Goal: Complete Application Form: Complete application form

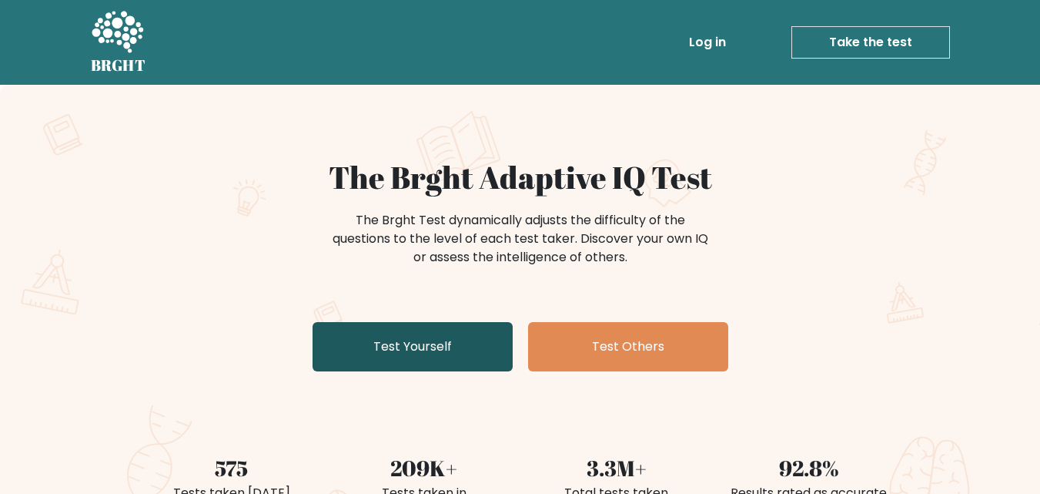
click at [410, 340] on link "Test Yourself" at bounding box center [413, 346] width 200 height 49
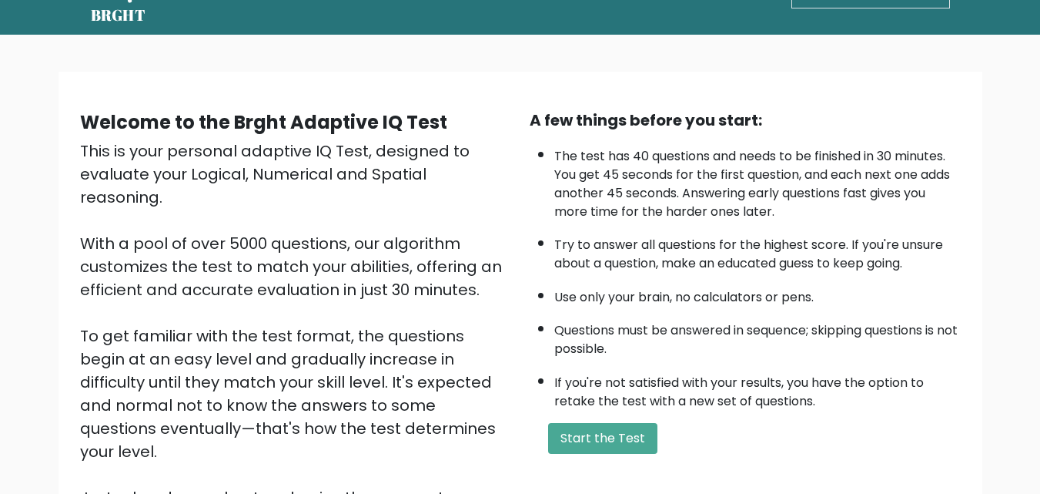
scroll to position [77, 0]
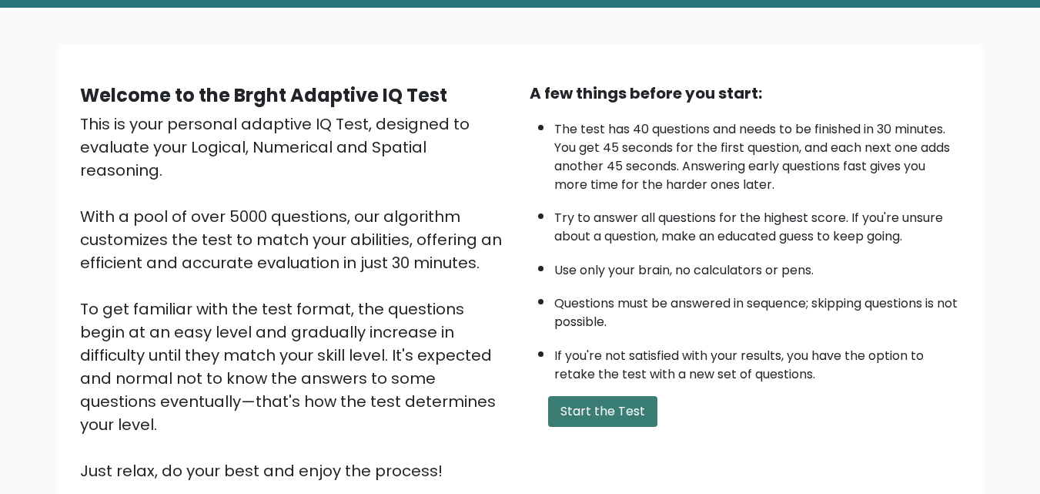
click at [598, 420] on button "Start the Test" at bounding box center [602, 411] width 109 height 31
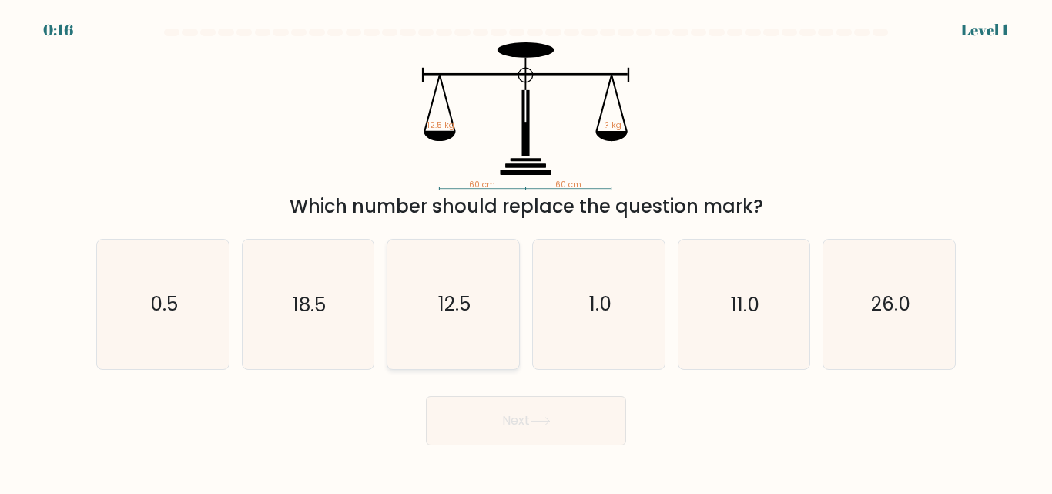
click at [451, 296] on text "12.5" at bounding box center [454, 304] width 32 height 27
click at [526, 251] on input "c. 12.5" at bounding box center [526, 249] width 1 height 4
radio input "true"
click at [542, 417] on icon at bounding box center [540, 421] width 21 height 8
click at [537, 424] on icon at bounding box center [540, 421] width 21 height 8
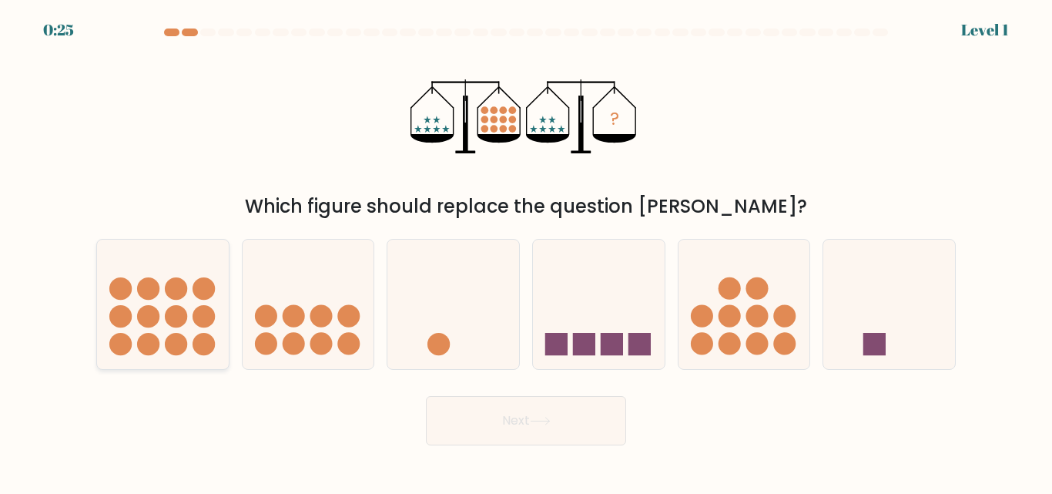
click at [143, 317] on circle at bounding box center [148, 316] width 22 height 22
click at [526, 251] on input "a." at bounding box center [526, 249] width 1 height 4
radio input "true"
click at [504, 427] on button "Next" at bounding box center [526, 420] width 200 height 49
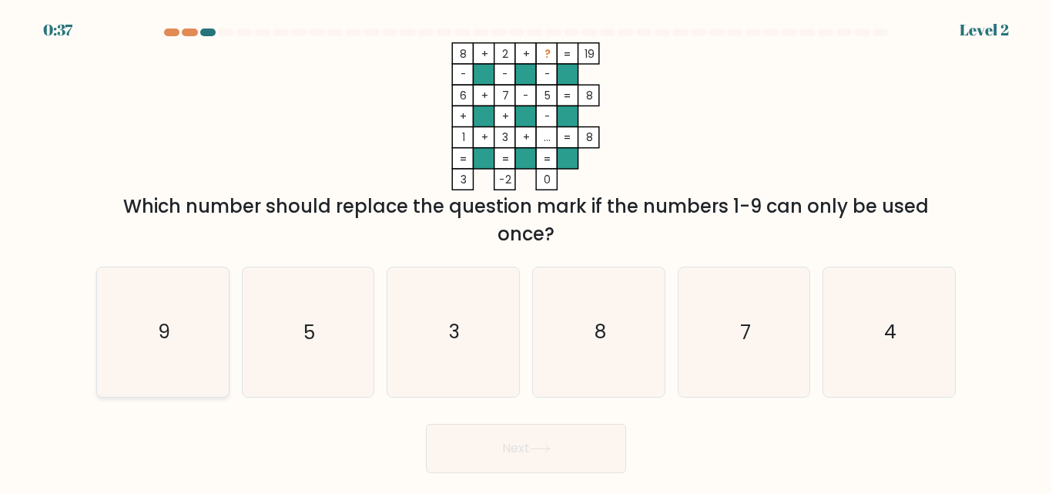
click at [159, 330] on text "9" at bounding box center [164, 332] width 12 height 27
click at [526, 251] on input "a. 9" at bounding box center [526, 249] width 1 height 4
radio input "true"
click at [495, 448] on button "Next" at bounding box center [526, 448] width 200 height 49
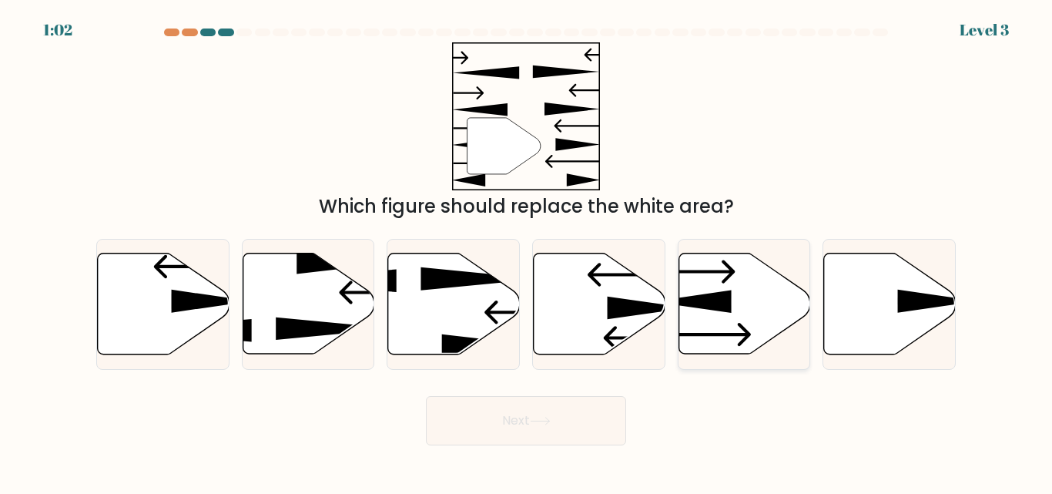
click at [755, 289] on icon at bounding box center [744, 303] width 132 height 101
click at [527, 251] on input "e." at bounding box center [526, 249] width 1 height 4
radio input "true"
click at [558, 429] on button "Next" at bounding box center [526, 420] width 200 height 49
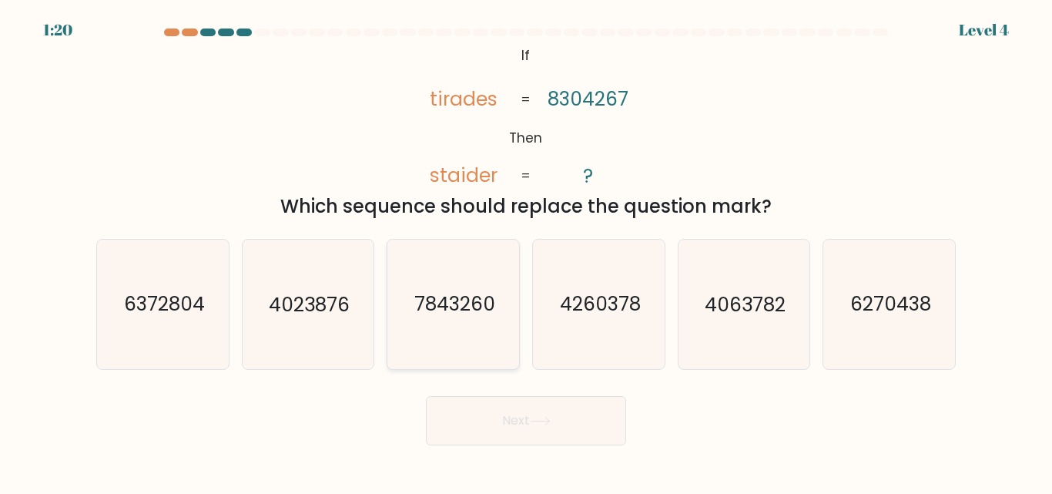
click at [447, 300] on text "7843260" at bounding box center [454, 304] width 81 height 27
click at [526, 251] on input "c. 7843260" at bounding box center [526, 249] width 1 height 4
radio input "true"
click at [531, 427] on button "Next" at bounding box center [526, 420] width 200 height 49
click at [518, 418] on button "Next" at bounding box center [526, 420] width 200 height 49
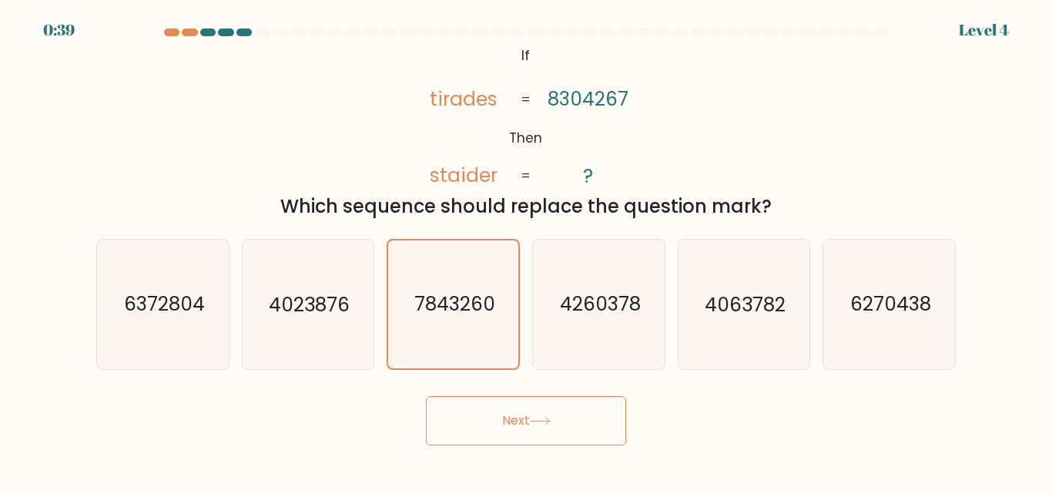
click at [550, 434] on button "Next" at bounding box center [526, 420] width 200 height 49
click at [515, 424] on button "Next" at bounding box center [526, 420] width 200 height 49
click at [863, 81] on div "@import url('https://fonts.googleapis.com/css?family=Abril+Fatface:400,100,100i…" at bounding box center [526, 131] width 878 height 178
click at [474, 316] on text "7843260" at bounding box center [454, 304] width 81 height 27
click at [526, 251] on input "c. 7843260" at bounding box center [526, 249] width 1 height 4
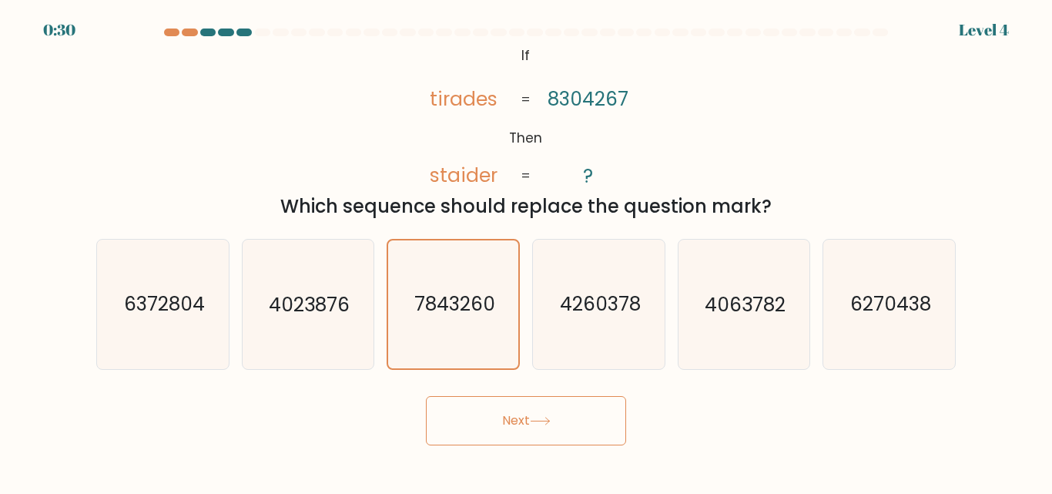
click at [555, 434] on button "Next" at bounding box center [526, 420] width 200 height 49
click at [445, 283] on icon "7843260" at bounding box center [453, 303] width 127 height 127
click at [526, 251] on input "c. 7843260" at bounding box center [526, 249] width 1 height 4
click at [512, 431] on button "Next" at bounding box center [526, 420] width 200 height 49
click at [458, 416] on button "Next" at bounding box center [526, 420] width 200 height 49
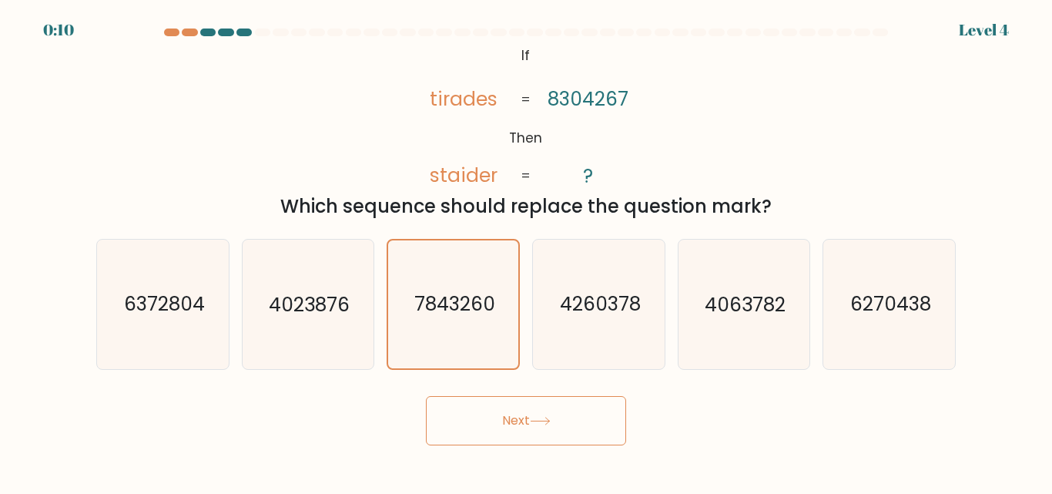
click at [458, 416] on button "Next" at bounding box center [526, 420] width 200 height 49
click at [456, 308] on text "7843260" at bounding box center [454, 304] width 81 height 27
click at [526, 251] on input "c. 7843260" at bounding box center [526, 249] width 1 height 4
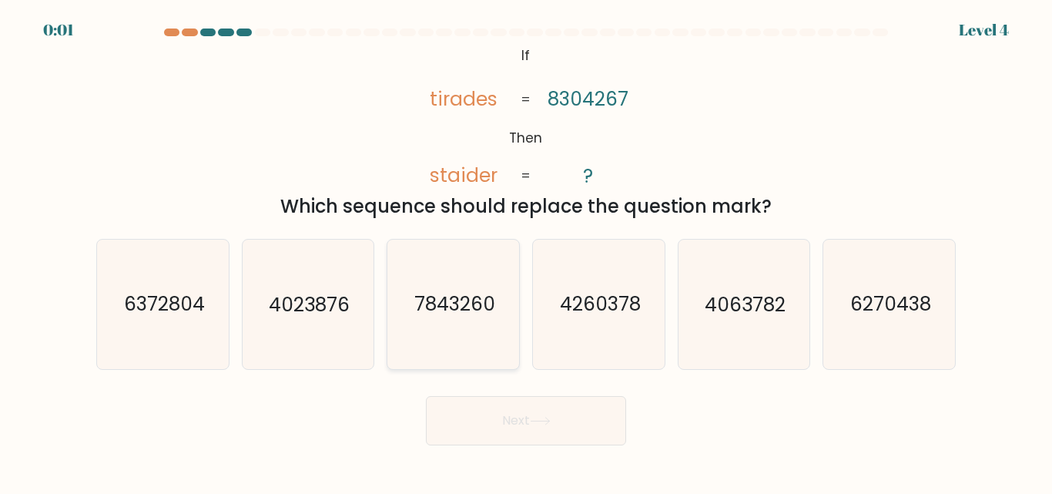
radio input "true"
click at [575, 419] on div "Next" at bounding box center [526, 416] width 878 height 57
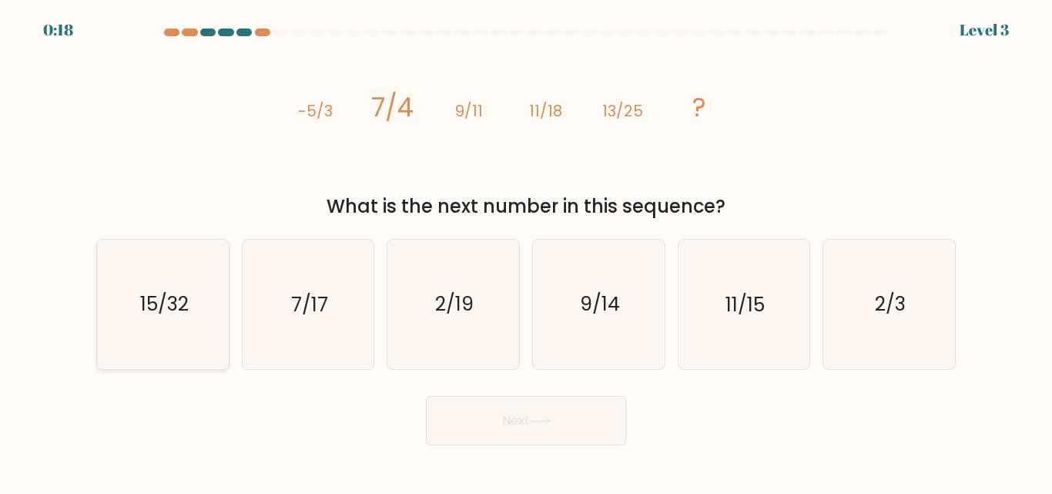
click at [168, 309] on text "15/32" at bounding box center [163, 304] width 49 height 27
click at [526, 251] on input "a. 15/32" at bounding box center [526, 249] width 1 height 4
radio input "true"
click at [488, 430] on button "Next" at bounding box center [526, 420] width 200 height 49
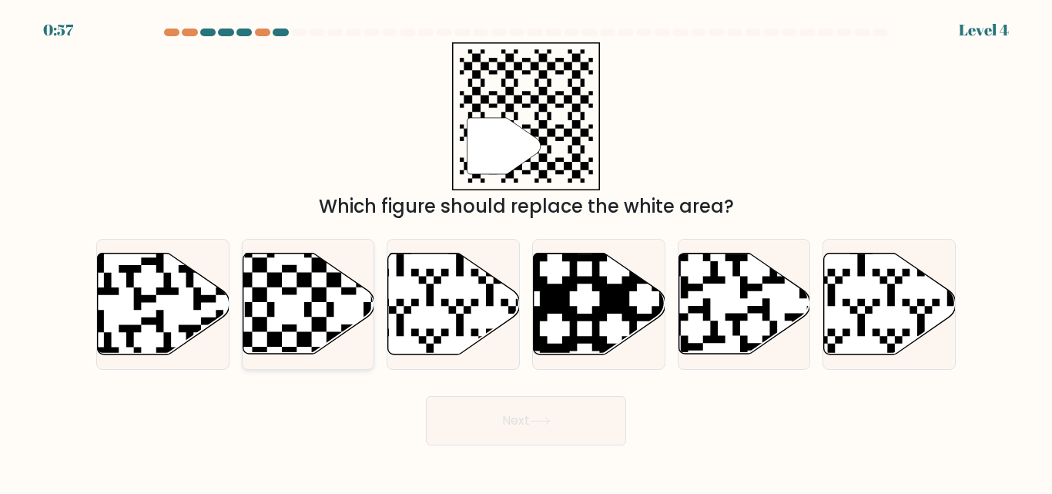
click at [305, 303] on icon at bounding box center [348, 250] width 239 height 239
click at [526, 251] on input "b." at bounding box center [526, 249] width 1 height 4
radio input "true"
click at [515, 433] on button "Next" at bounding box center [526, 420] width 200 height 49
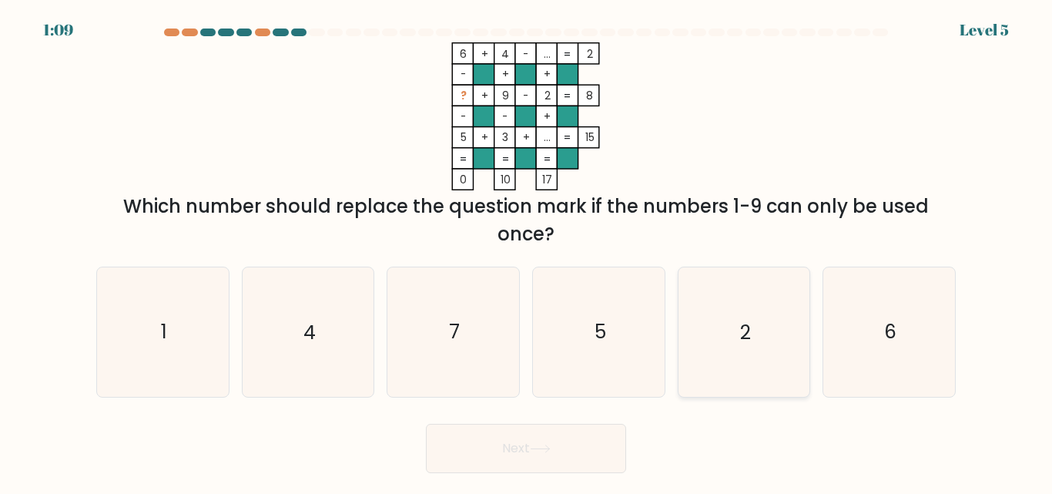
click at [742, 341] on text "2" at bounding box center [745, 332] width 11 height 27
click at [527, 251] on input "e. 2" at bounding box center [526, 249] width 1 height 4
radio input "true"
click at [515, 451] on button "Next" at bounding box center [526, 448] width 200 height 49
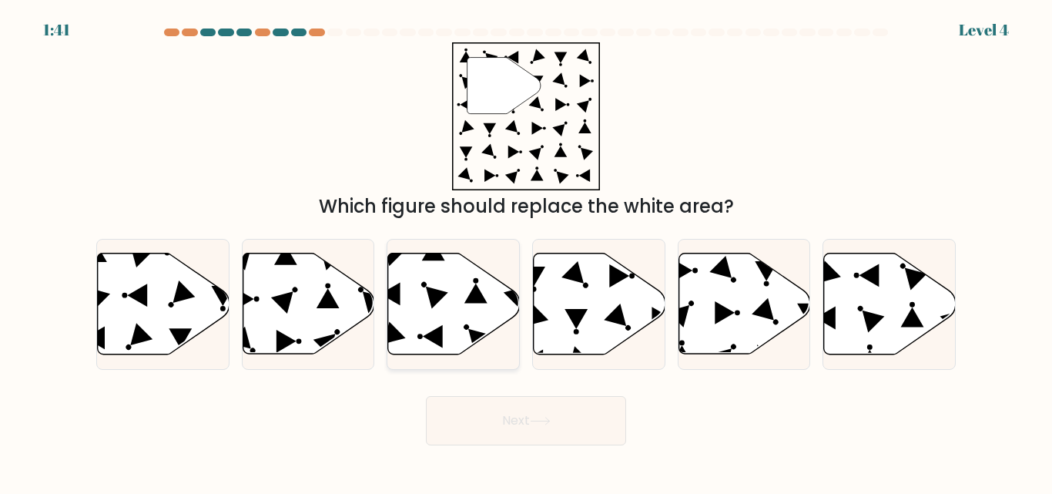
click at [418, 273] on icon at bounding box center [454, 303] width 132 height 101
click at [526, 251] on input "c." at bounding box center [526, 249] width 1 height 4
radio input "true"
click at [98, 282] on icon at bounding box center [164, 303] width 132 height 101
click at [526, 251] on input "a." at bounding box center [526, 249] width 1 height 4
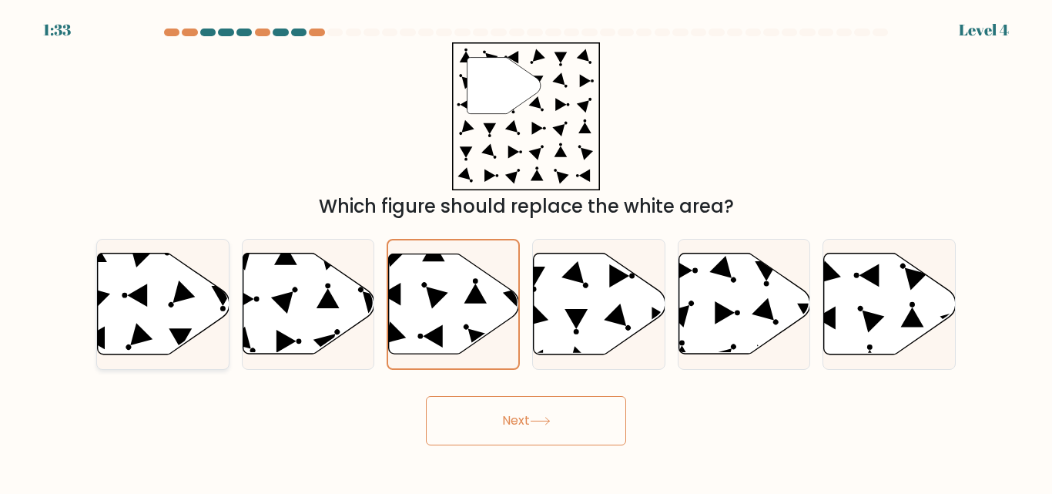
radio input "true"
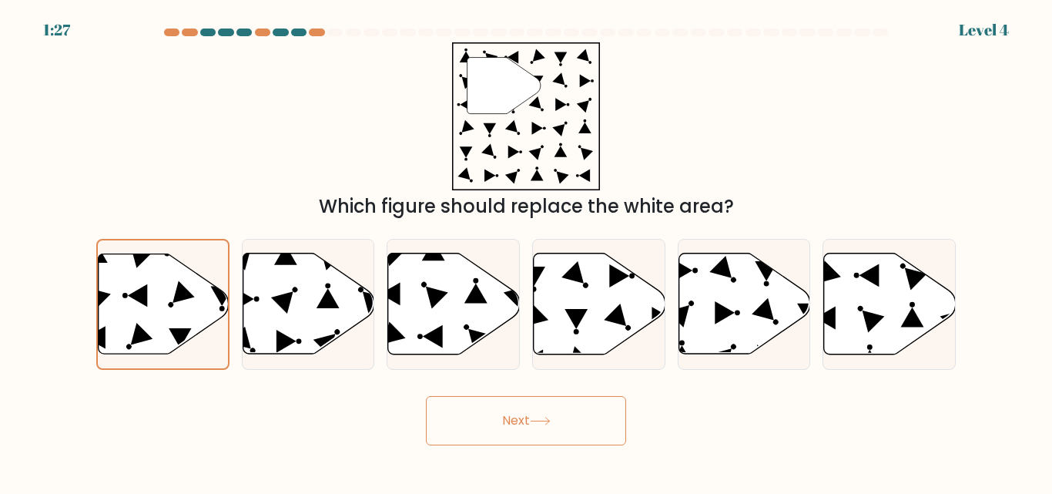
click at [512, 414] on button "Next" at bounding box center [526, 420] width 200 height 49
click at [483, 411] on button "Next" at bounding box center [526, 420] width 200 height 49
click at [545, 433] on button "Next" at bounding box center [526, 420] width 200 height 49
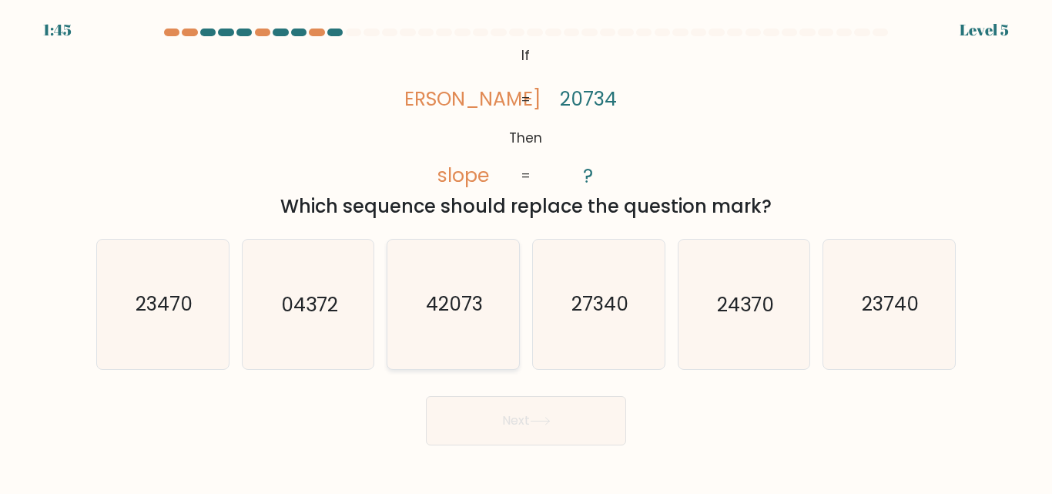
click at [429, 308] on text "42073" at bounding box center [454, 304] width 57 height 27
click at [526, 251] on input "c. 42073" at bounding box center [526, 249] width 1 height 4
radio input "true"
click at [553, 430] on button "Next" at bounding box center [526, 420] width 200 height 49
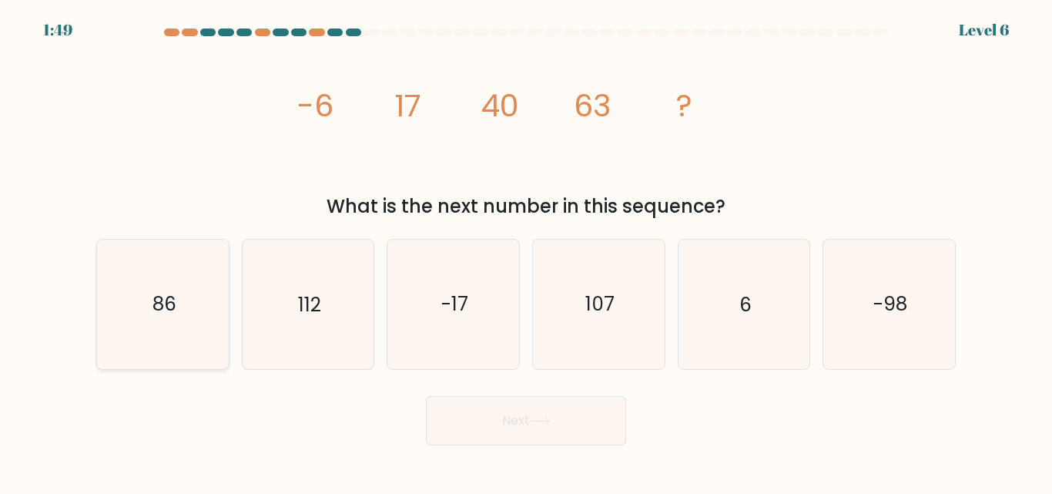
click at [168, 309] on text "86" at bounding box center [164, 304] width 24 height 27
click at [526, 251] on input "a. 86" at bounding box center [526, 249] width 1 height 4
radio input "true"
click at [508, 414] on button "Next" at bounding box center [526, 420] width 200 height 49
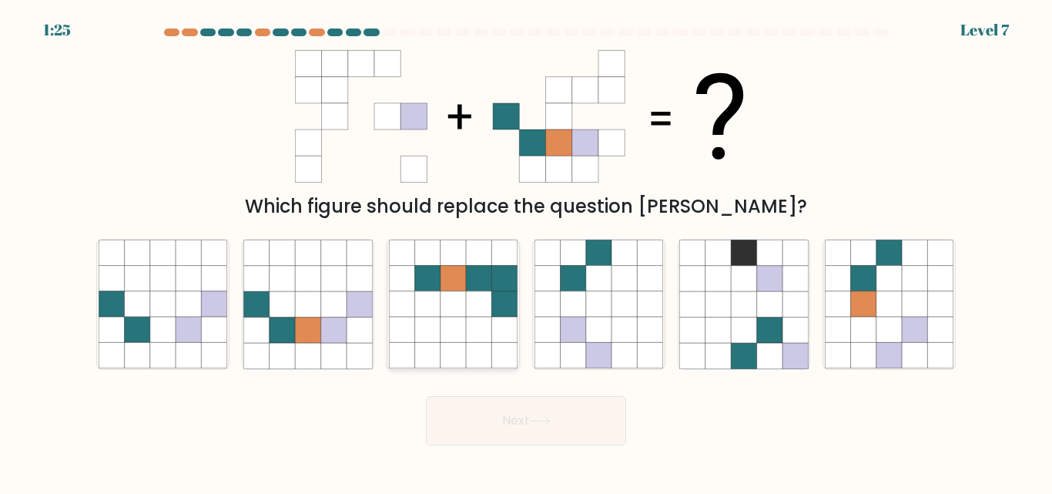
click at [499, 303] on icon at bounding box center [504, 304] width 25 height 25
click at [526, 251] on input "c." at bounding box center [526, 249] width 1 height 4
radio input "true"
drag, startPoint x: 553, startPoint y: 418, endPoint x: 571, endPoint y: 410, distance: 20.0
click at [558, 416] on button "Next" at bounding box center [526, 420] width 200 height 49
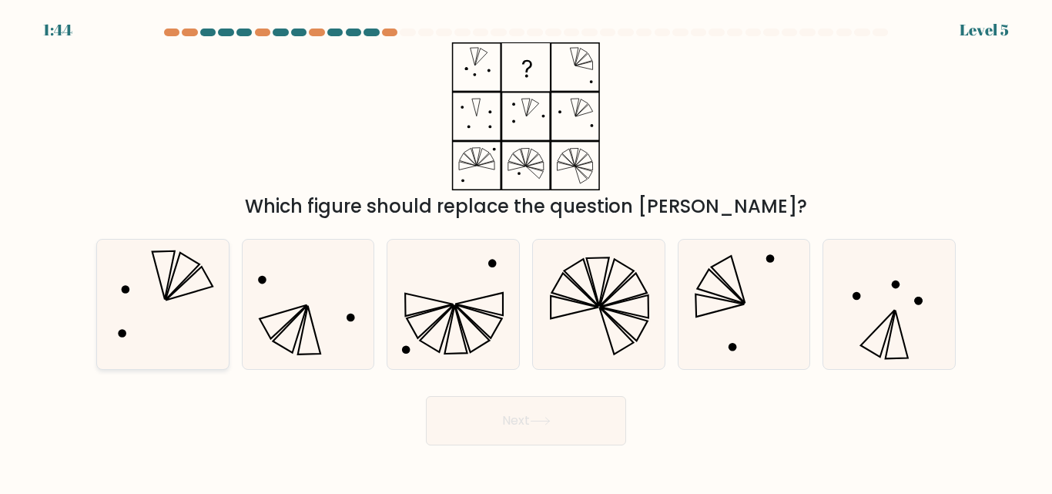
click at [186, 279] on icon at bounding box center [183, 276] width 34 height 47
click at [526, 251] on input "a." at bounding box center [526, 249] width 1 height 4
radio input "true"
click at [550, 445] on body "0:52 Level 5" at bounding box center [526, 247] width 1052 height 494
click at [569, 427] on button "Next" at bounding box center [526, 420] width 200 height 49
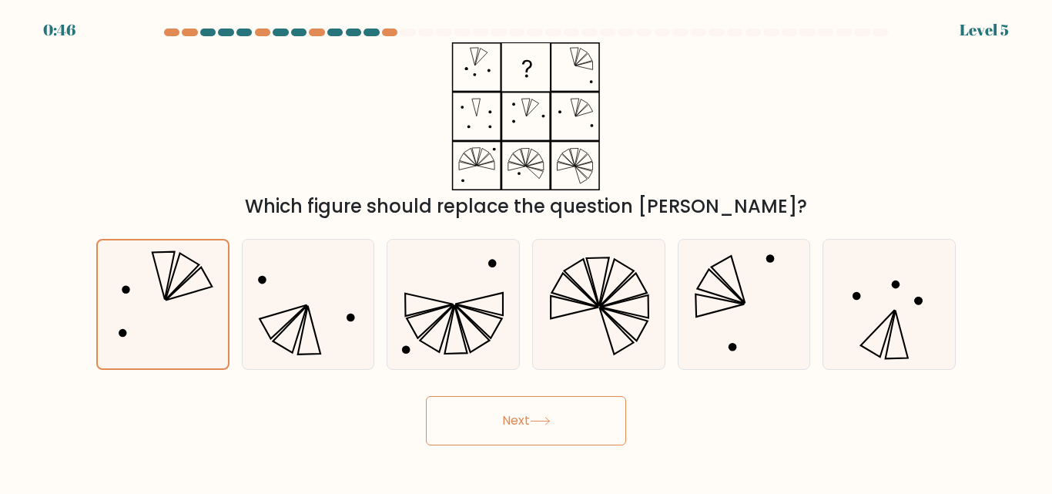
click at [577, 419] on button "Next" at bounding box center [526, 420] width 200 height 49
click at [330, 343] on icon at bounding box center [307, 304] width 129 height 129
click at [526, 251] on input "b." at bounding box center [526, 249] width 1 height 4
radio input "true"
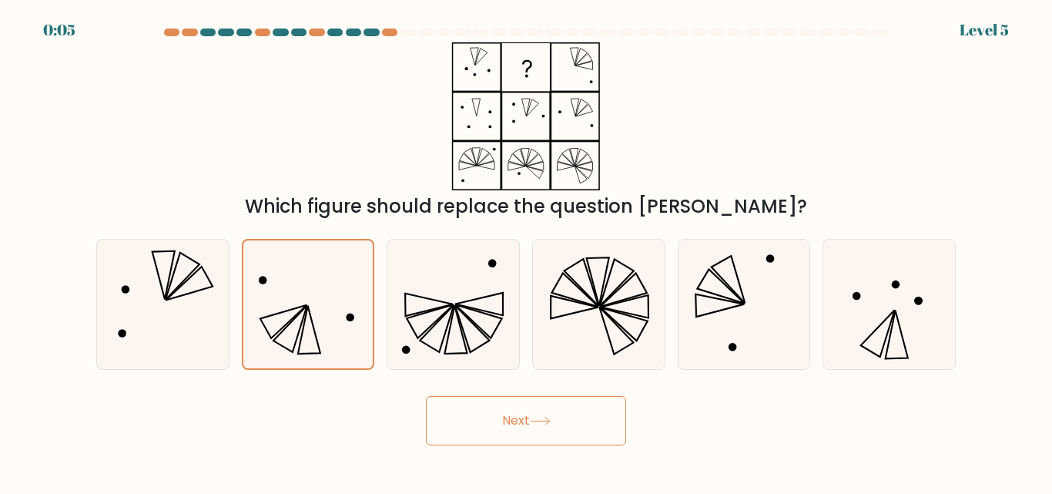
click at [477, 420] on button "Next" at bounding box center [526, 420] width 200 height 49
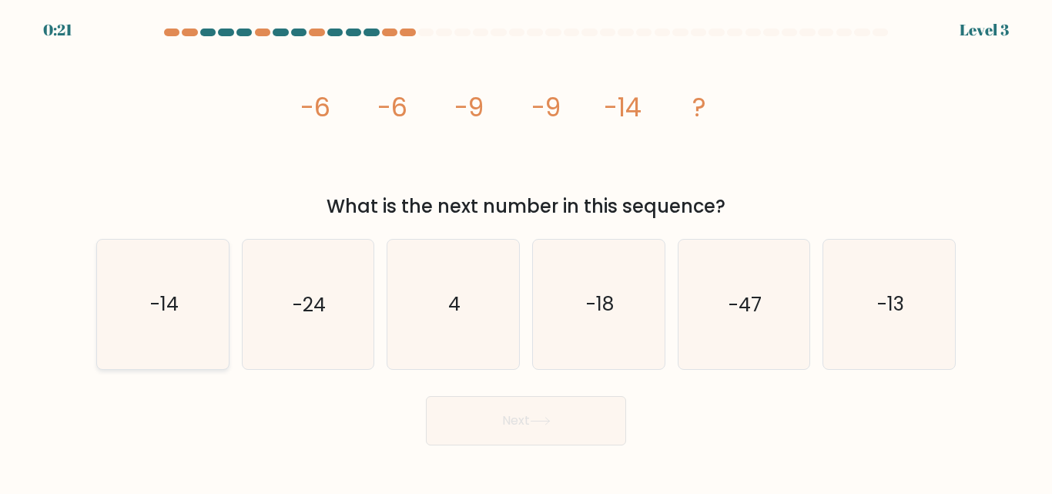
click at [159, 305] on text "-14" at bounding box center [163, 304] width 28 height 27
click at [526, 251] on input "a. -14" at bounding box center [526, 249] width 1 height 4
radio input "true"
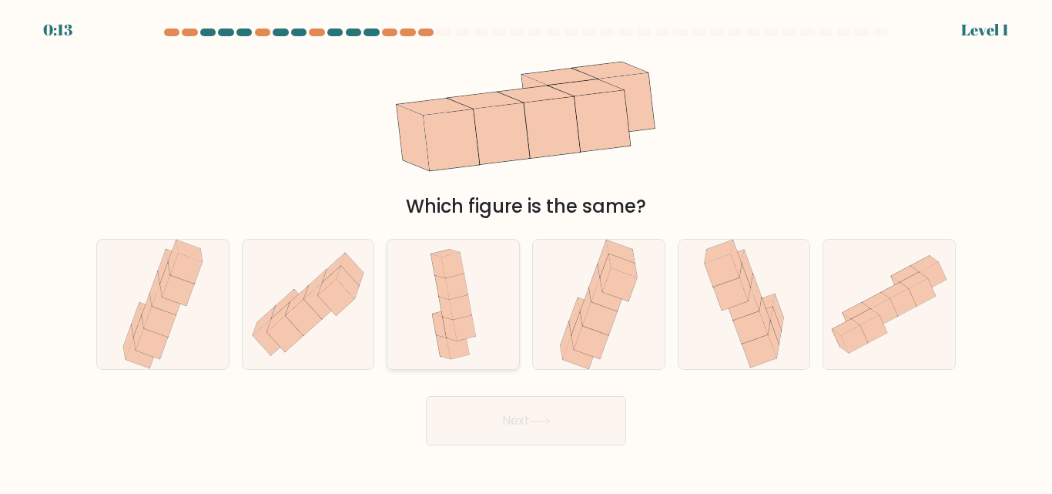
click at [464, 318] on icon at bounding box center [464, 327] width 22 height 25
click at [526, 251] on input "c." at bounding box center [526, 249] width 1 height 4
radio input "true"
click at [548, 424] on icon at bounding box center [540, 421] width 21 height 8
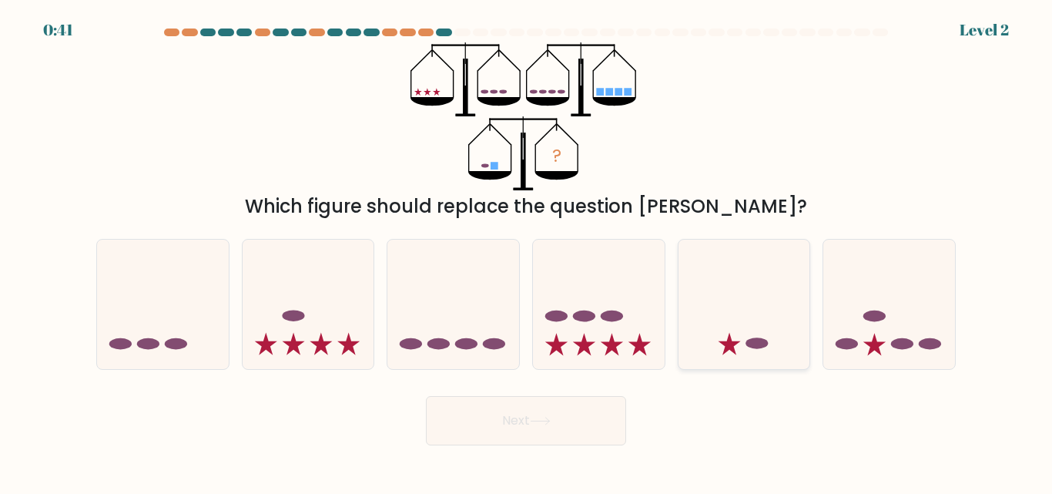
click at [734, 351] on icon at bounding box center [729, 344] width 22 height 22
click at [527, 251] on input "e." at bounding box center [526, 249] width 1 height 4
radio input "true"
click at [553, 432] on button "Next" at bounding box center [526, 420] width 200 height 49
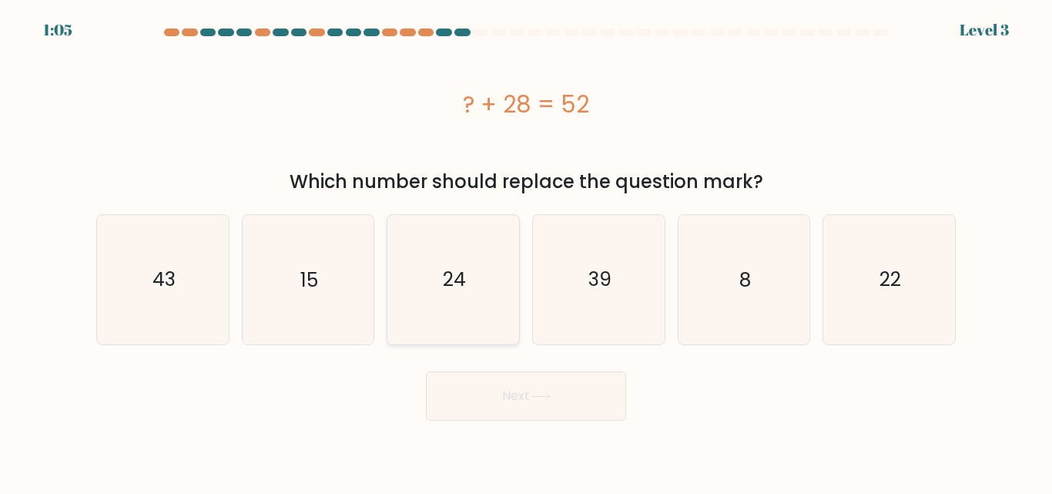
click at [442, 287] on icon "24" at bounding box center [453, 279] width 129 height 129
click at [526, 251] on input "c. 24" at bounding box center [526, 249] width 1 height 4
radio input "true"
click at [514, 406] on button "Next" at bounding box center [526, 395] width 200 height 49
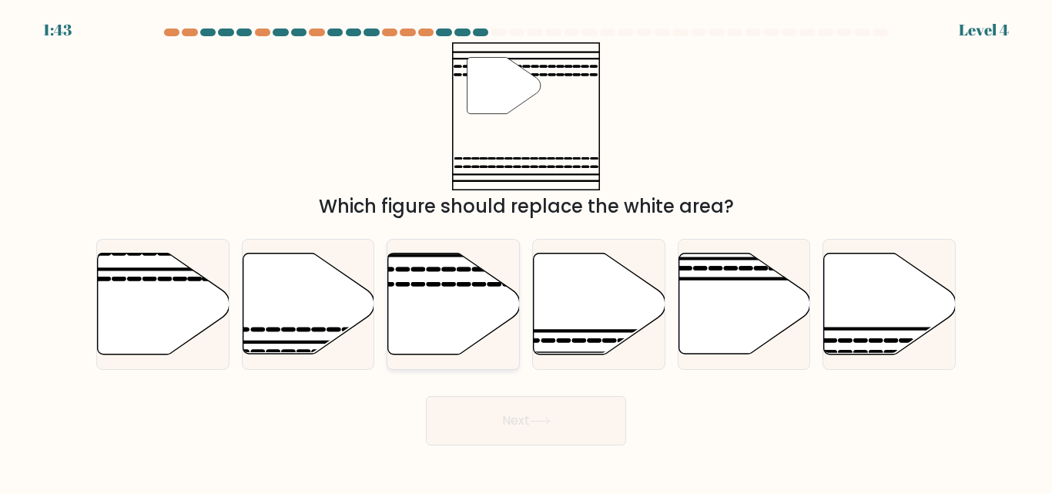
click at [468, 320] on icon at bounding box center [454, 303] width 132 height 101
click at [526, 251] on input "c." at bounding box center [526, 249] width 1 height 4
radio input "true"
click at [501, 435] on button "Next" at bounding box center [526, 420] width 200 height 49
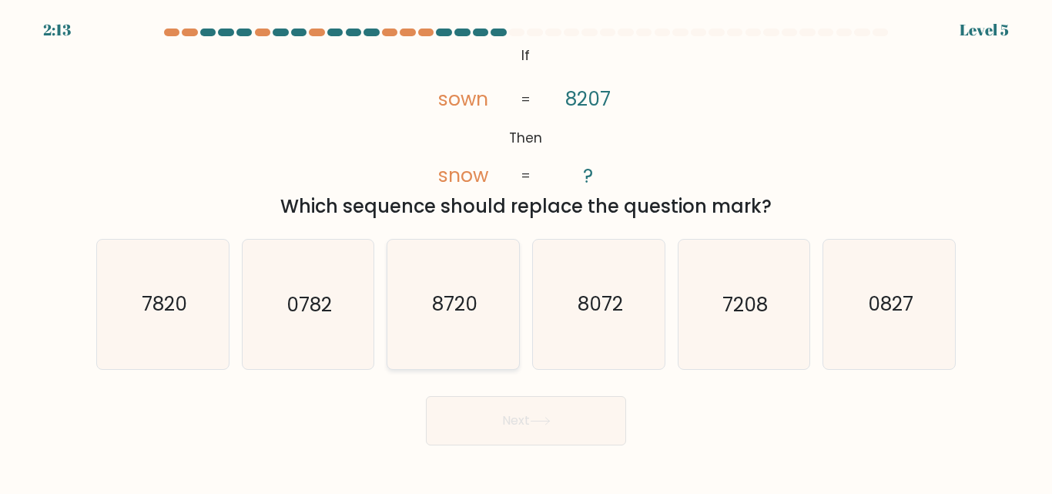
click at [461, 308] on text "8720" at bounding box center [454, 304] width 45 height 27
click at [526, 251] on input "c. 8720" at bounding box center [526, 249] width 1 height 4
radio input "true"
click at [498, 430] on button "Next" at bounding box center [526, 420] width 200 height 49
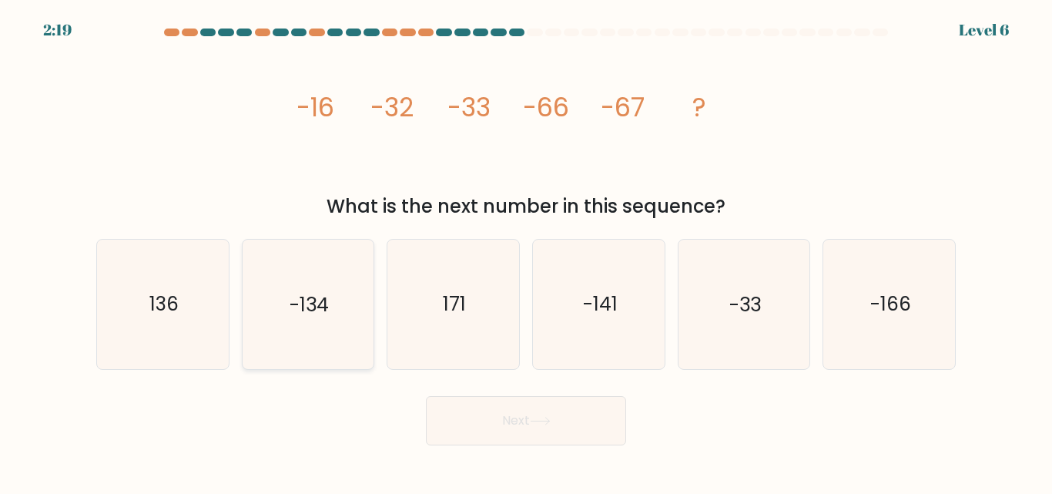
click at [310, 311] on text "-134" at bounding box center [309, 304] width 39 height 27
click at [526, 251] on input "b. -134" at bounding box center [526, 249] width 1 height 4
radio input "true"
click at [537, 430] on button "Next" at bounding box center [526, 420] width 200 height 49
click at [507, 424] on button "Next" at bounding box center [526, 420] width 200 height 49
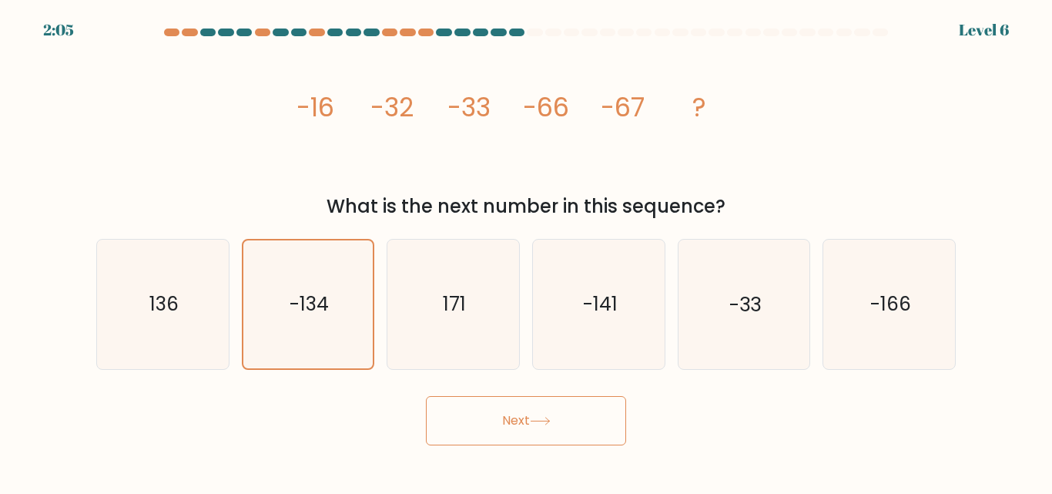
click at [548, 438] on button "Next" at bounding box center [526, 420] width 200 height 49
click at [485, 400] on button "Next" at bounding box center [526, 420] width 200 height 49
click at [474, 427] on button "Next" at bounding box center [526, 420] width 200 height 49
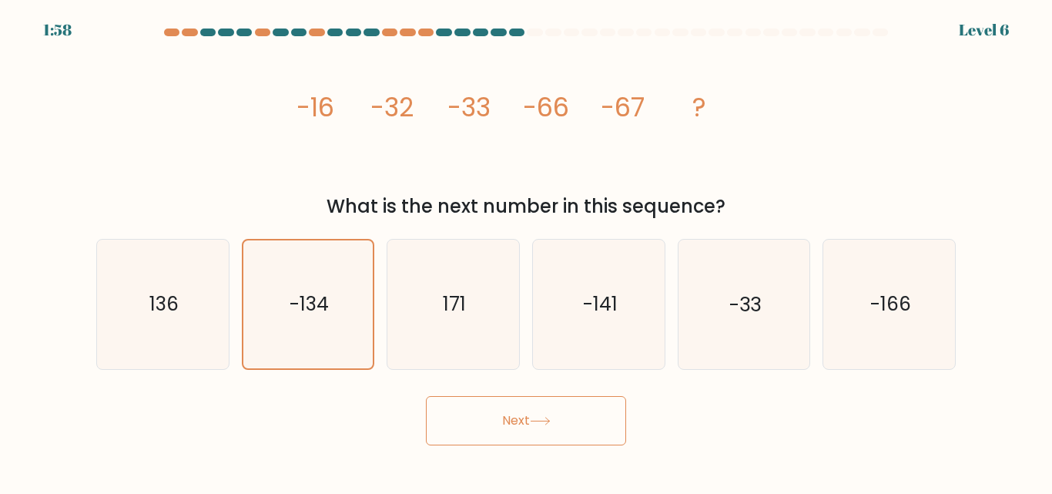
click at [474, 427] on button "Next" at bounding box center [526, 420] width 200 height 49
click at [509, 424] on button "Next" at bounding box center [526, 420] width 200 height 49
drag, startPoint x: 509, startPoint y: 424, endPoint x: 518, endPoint y: 426, distance: 8.8
click at [518, 426] on button "Next" at bounding box center [526, 420] width 200 height 49
click at [520, 429] on button "Next" at bounding box center [526, 420] width 200 height 49
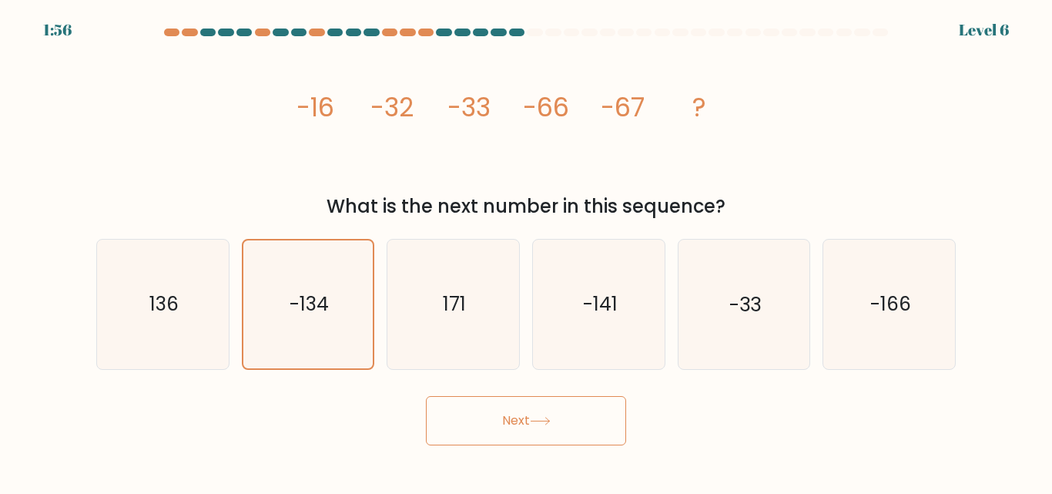
click at [520, 429] on button "Next" at bounding box center [526, 420] width 200 height 49
click at [525, 431] on button "Next" at bounding box center [526, 420] width 200 height 49
click at [528, 434] on button "Next" at bounding box center [526, 420] width 200 height 49
click at [534, 437] on button "Next" at bounding box center [526, 420] width 200 height 49
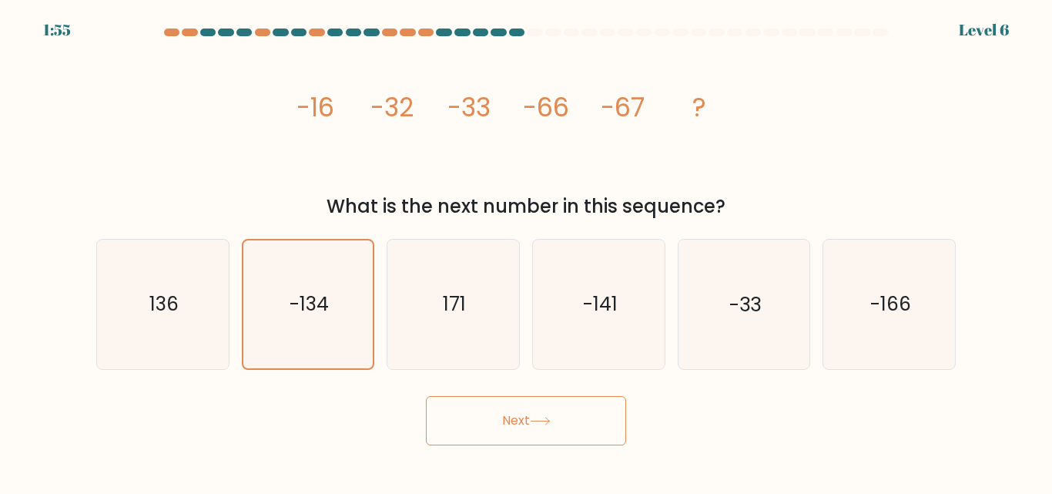
click at [534, 437] on button "Next" at bounding box center [526, 420] width 200 height 49
drag, startPoint x: 539, startPoint y: 434, endPoint x: 547, endPoint y: 432, distance: 8.0
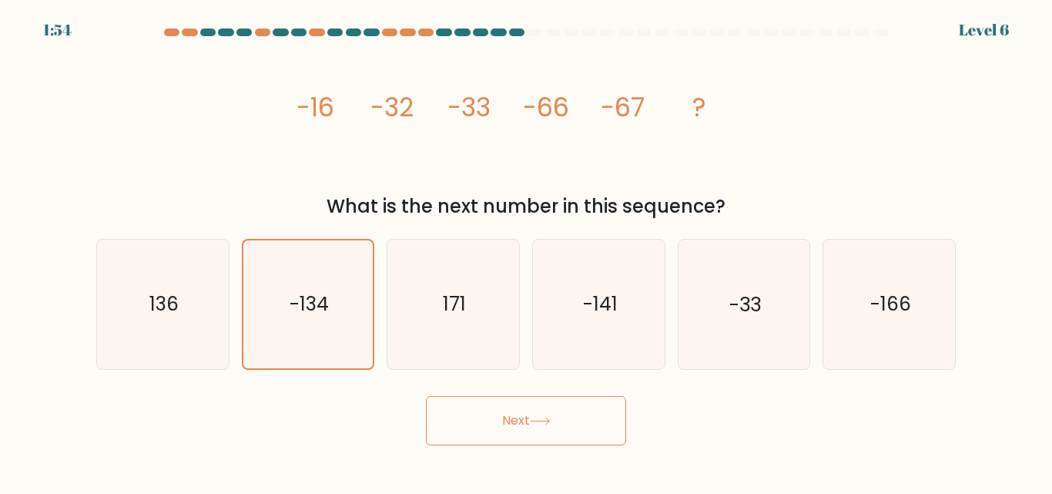
click at [547, 432] on button "Next" at bounding box center [526, 420] width 200 height 49
click at [550, 429] on button "Next" at bounding box center [526, 420] width 200 height 49
click at [558, 431] on button "Next" at bounding box center [526, 420] width 200 height 49
click at [558, 434] on button "Next" at bounding box center [526, 420] width 200 height 49
click at [558, 432] on button "Next" at bounding box center [526, 420] width 200 height 49
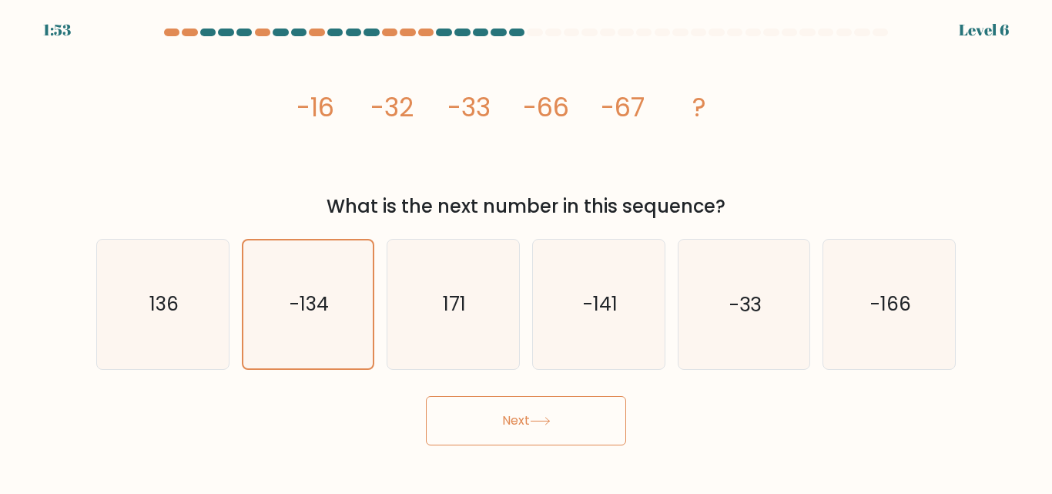
click at [558, 429] on button "Next" at bounding box center [526, 420] width 200 height 49
drag, startPoint x: 558, startPoint y: 429, endPoint x: 564, endPoint y: 437, distance: 10.5
click at [566, 442] on button "Next" at bounding box center [526, 420] width 200 height 49
click at [564, 437] on button "Next" at bounding box center [526, 420] width 200 height 49
click at [566, 437] on button "Next" at bounding box center [526, 420] width 200 height 49
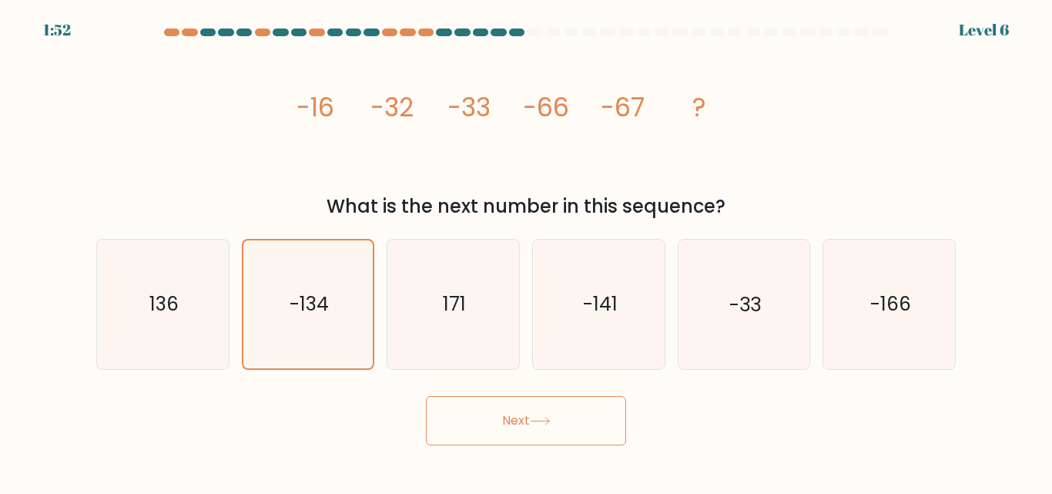
drag, startPoint x: 564, startPoint y: 432, endPoint x: 571, endPoint y: 429, distance: 8.3
click at [577, 434] on button "Next" at bounding box center [526, 420] width 200 height 49
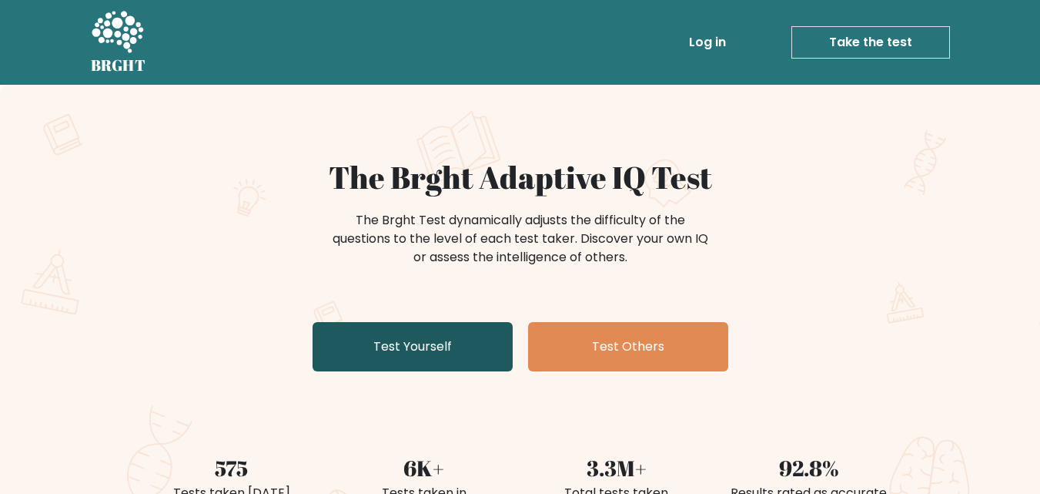
click at [437, 357] on link "Test Yourself" at bounding box center [413, 346] width 200 height 49
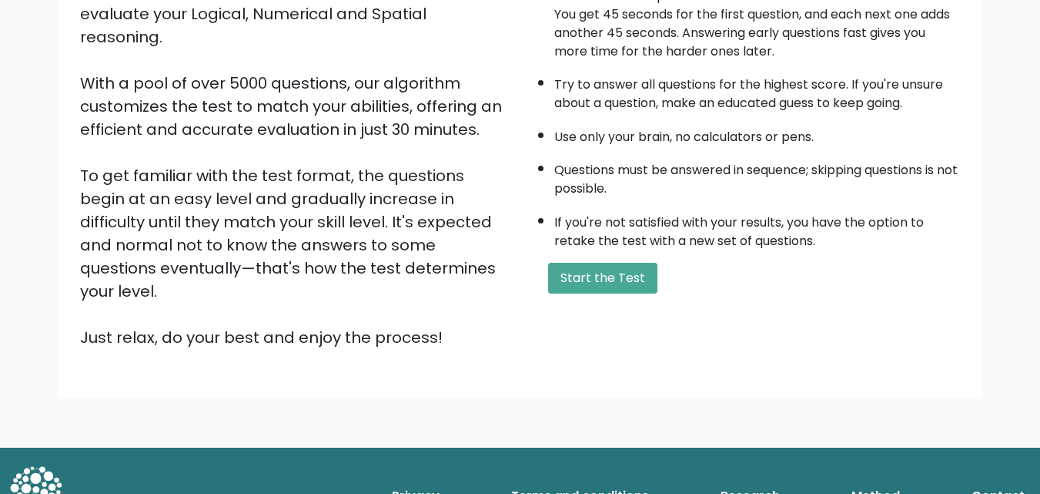
scroll to position [212, 0]
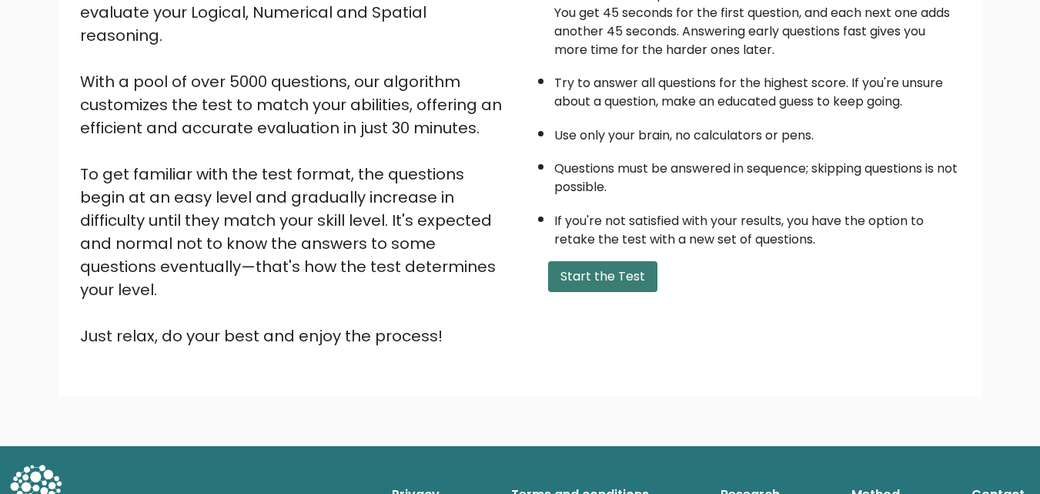
click at [569, 270] on button "Start the Test" at bounding box center [602, 276] width 109 height 31
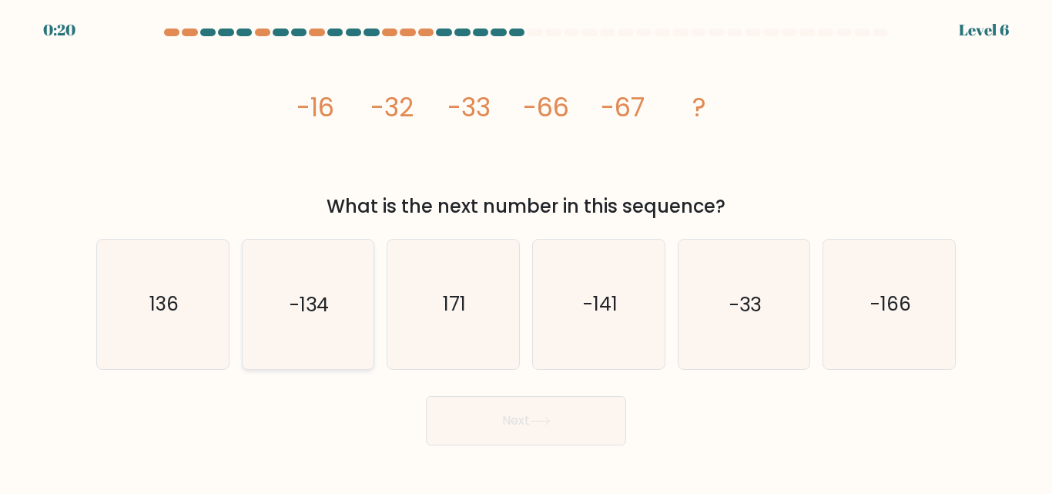
click at [321, 300] on text "-134" at bounding box center [309, 304] width 39 height 27
click at [526, 251] on input "b. -134" at bounding box center [526, 249] width 1 height 4
radio input "true"
click at [515, 420] on button "Next" at bounding box center [526, 420] width 200 height 49
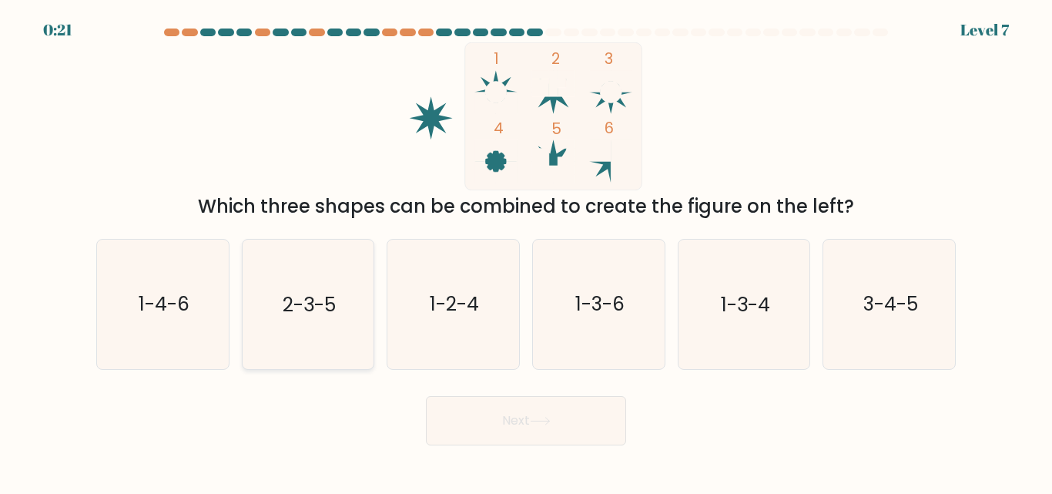
click at [283, 310] on text "2-3-5" at bounding box center [309, 304] width 53 height 27
click at [526, 251] on input "b. 2-3-5" at bounding box center [526, 249] width 1 height 4
radio input "true"
click at [467, 296] on text "1-2-4" at bounding box center [454, 304] width 49 height 27
click at [526, 251] on input "c. 1-2-4" at bounding box center [526, 249] width 1 height 4
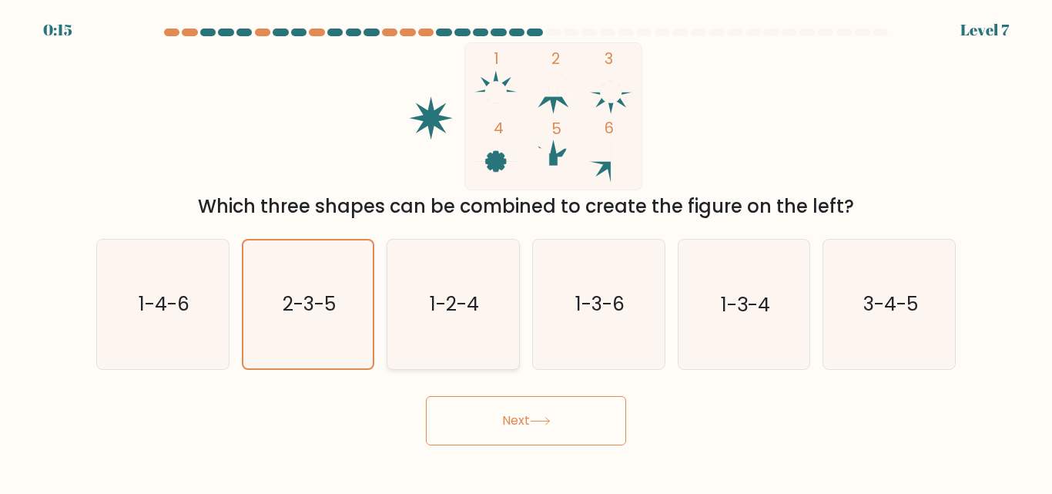
radio input "true"
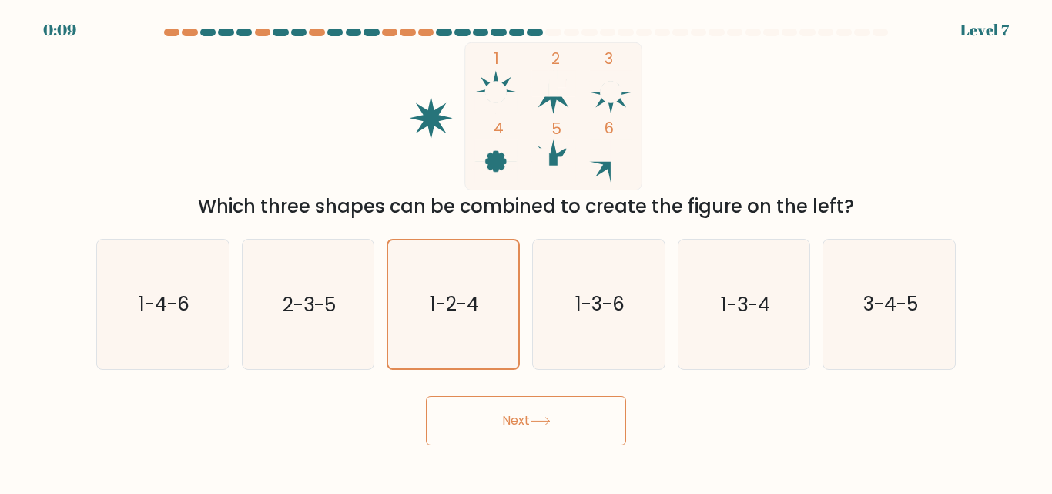
click at [534, 424] on icon at bounding box center [540, 421] width 21 height 8
click at [537, 418] on icon at bounding box center [540, 421] width 21 height 8
click at [499, 427] on button "Next" at bounding box center [526, 420] width 200 height 49
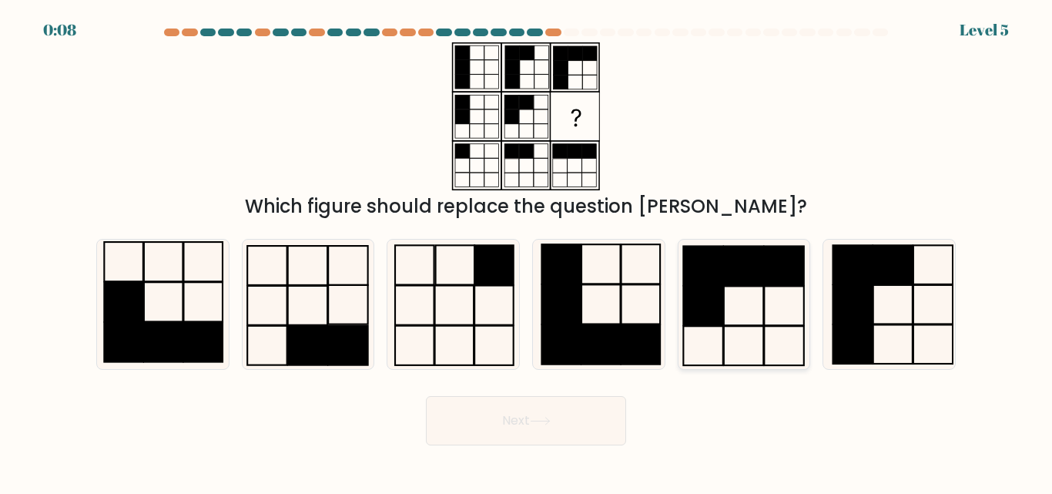
click at [771, 289] on icon at bounding box center [743, 304] width 129 height 129
click at [527, 251] on input "e." at bounding box center [526, 249] width 1 height 4
radio input "true"
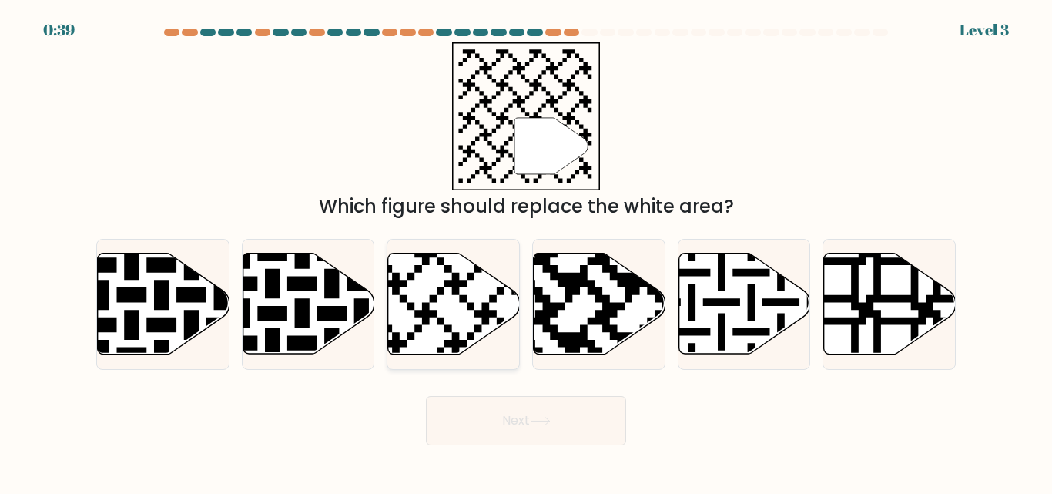
click at [437, 307] on icon at bounding box center [454, 303] width 132 height 101
click at [526, 251] on input "c." at bounding box center [526, 249] width 1 height 4
radio input "true"
click at [566, 424] on button "Next" at bounding box center [526, 420] width 200 height 49
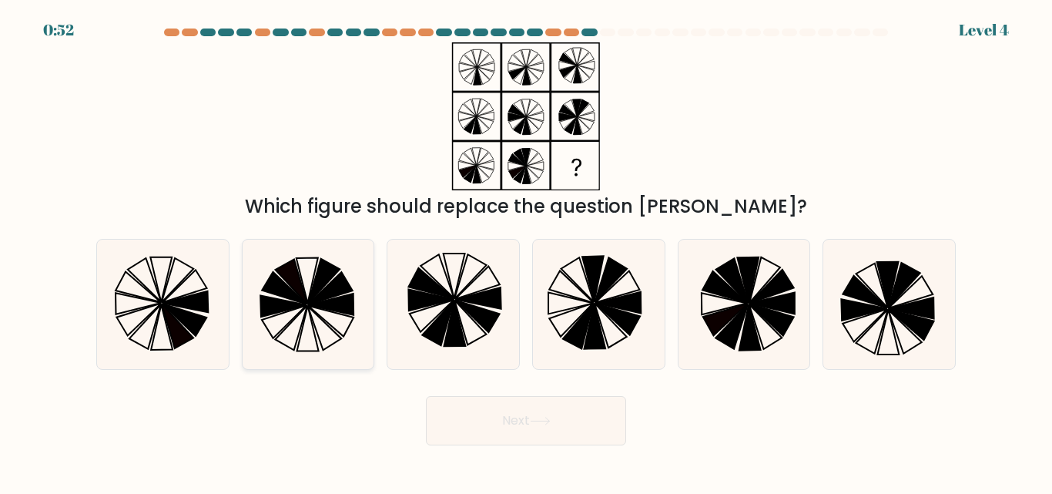
click at [307, 307] on icon at bounding box center [292, 328] width 32 height 45
click at [526, 251] on input "b." at bounding box center [526, 249] width 1 height 4
radio input "true"
click at [548, 434] on button "Next" at bounding box center [526, 420] width 200 height 49
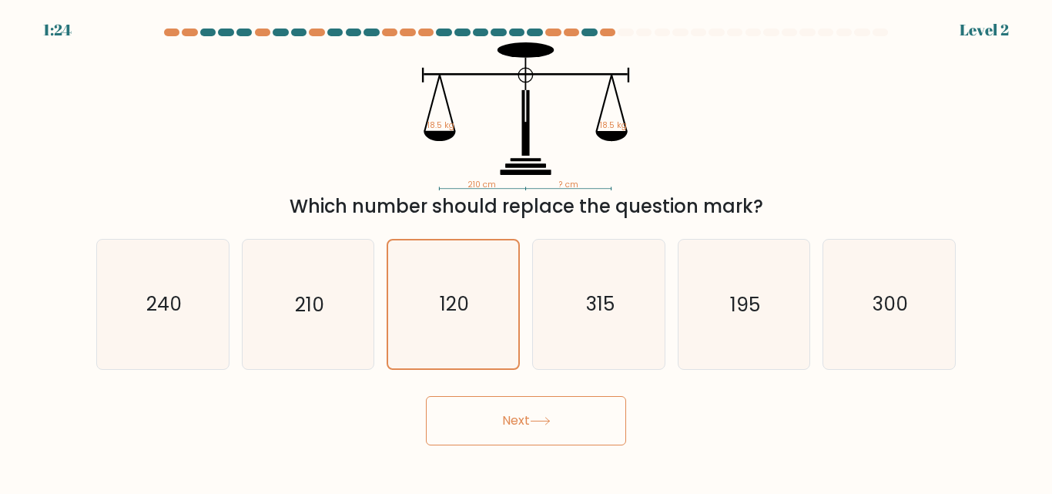
click at [319, 380] on form at bounding box center [526, 236] width 1052 height 417
click at [281, 327] on icon "210" at bounding box center [307, 304] width 129 height 129
click at [526, 251] on input "b. 210" at bounding box center [526, 249] width 1 height 4
radio input "true"
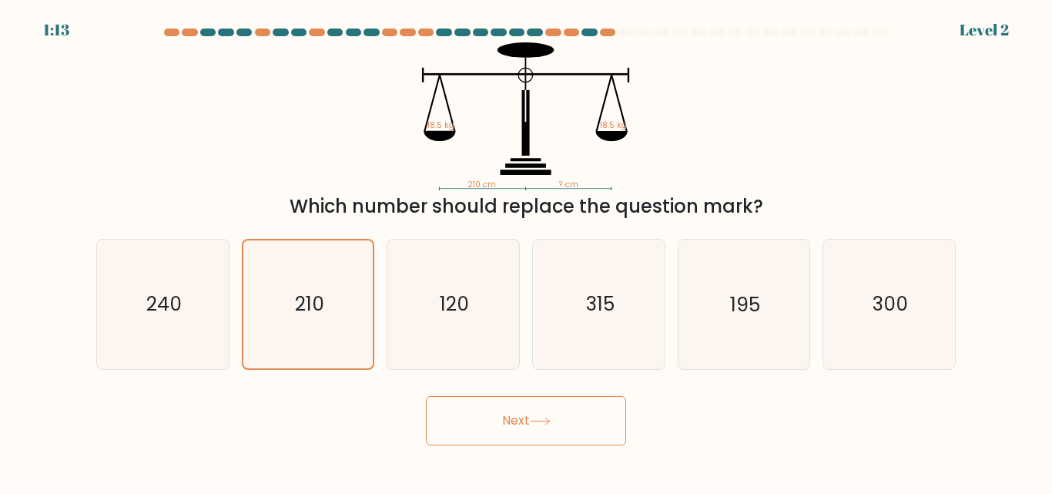
click at [515, 413] on button "Next" at bounding box center [526, 420] width 200 height 49
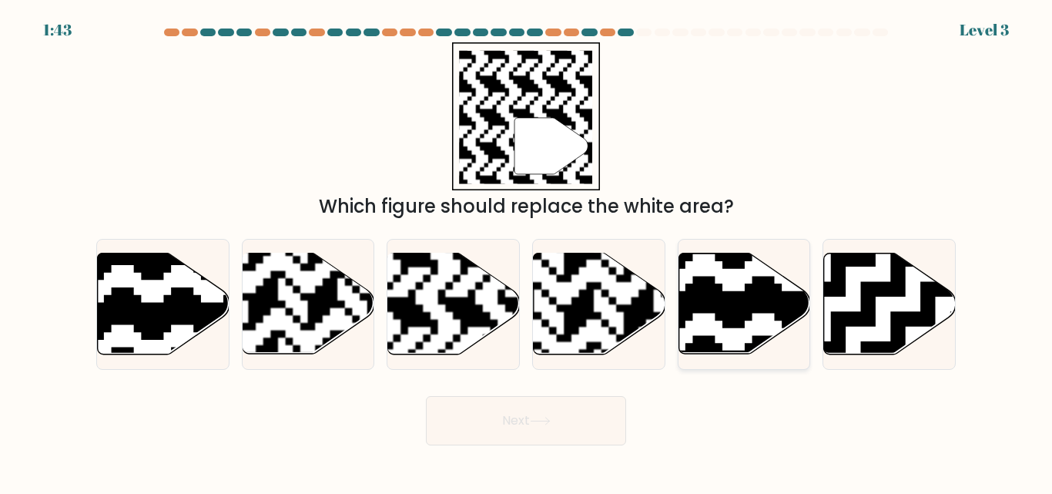
click at [758, 319] on icon at bounding box center [744, 303] width 132 height 101
click at [527, 251] on input "e." at bounding box center [526, 249] width 1 height 4
radio input "true"
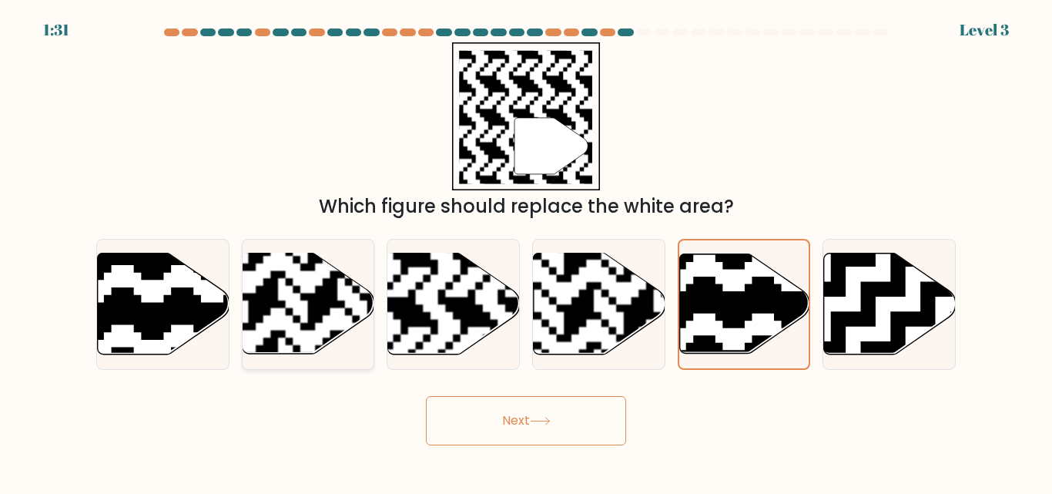
click at [343, 305] on rect at bounding box center [263, 360] width 239 height 239
click at [526, 251] on input "b." at bounding box center [526, 249] width 1 height 4
radio input "true"
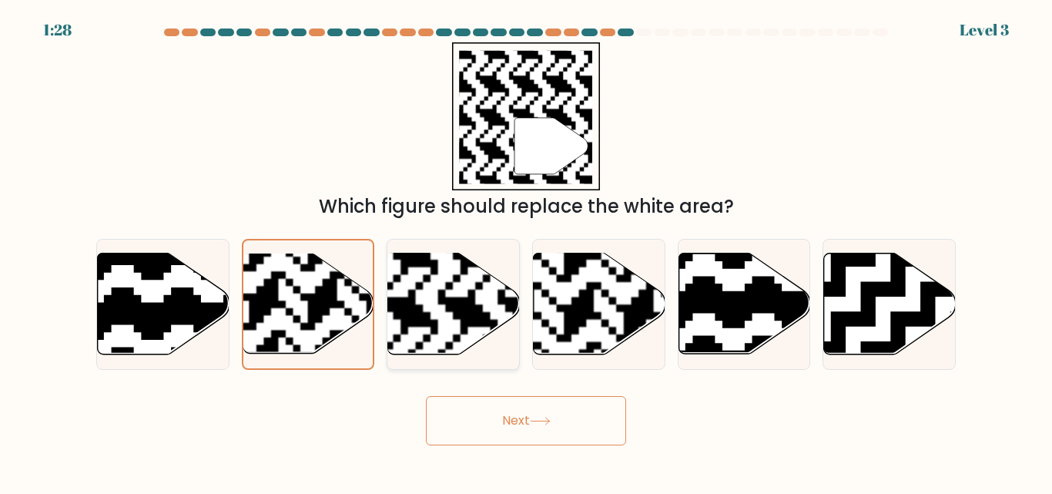
click at [451, 313] on rect at bounding box center [408, 252] width 239 height 239
click at [526, 251] on input "c." at bounding box center [526, 249] width 1 height 4
radio input "true"
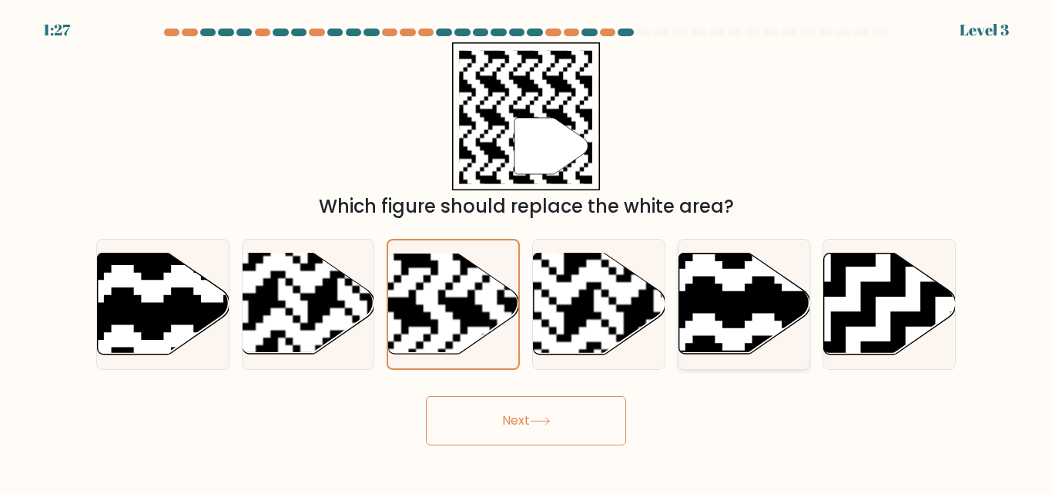
click at [760, 310] on icon at bounding box center [700, 359] width 239 height 239
click at [527, 251] on input "e." at bounding box center [526, 249] width 1 height 4
radio input "true"
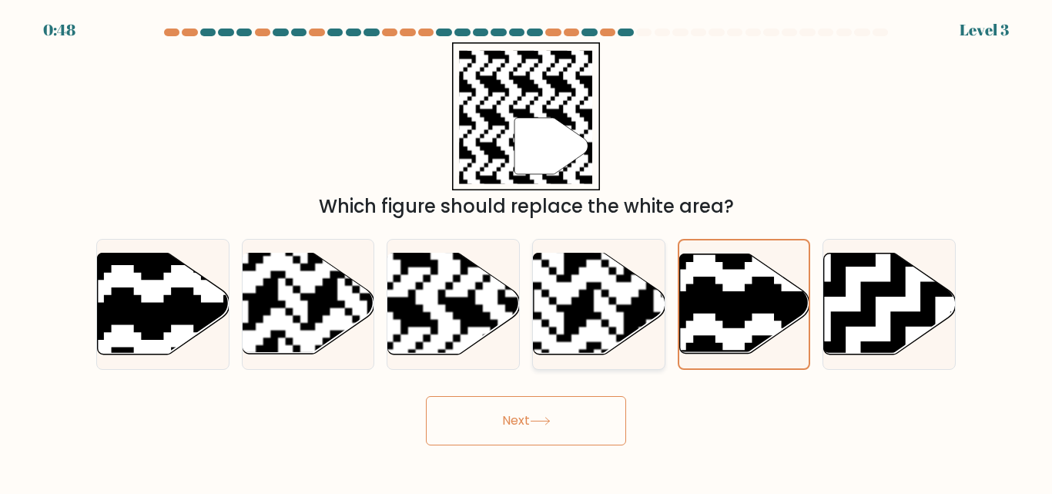
click at [565, 313] on rect at bounding box center [638, 252] width 239 height 239
click at [527, 251] on input "d." at bounding box center [526, 249] width 1 height 4
radio input "true"
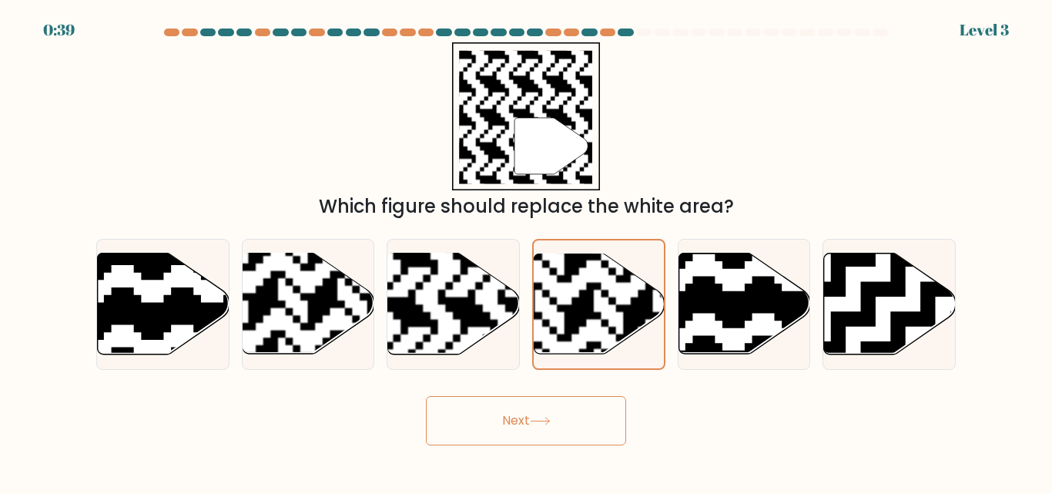
click at [558, 407] on button "Next" at bounding box center [526, 420] width 200 height 49
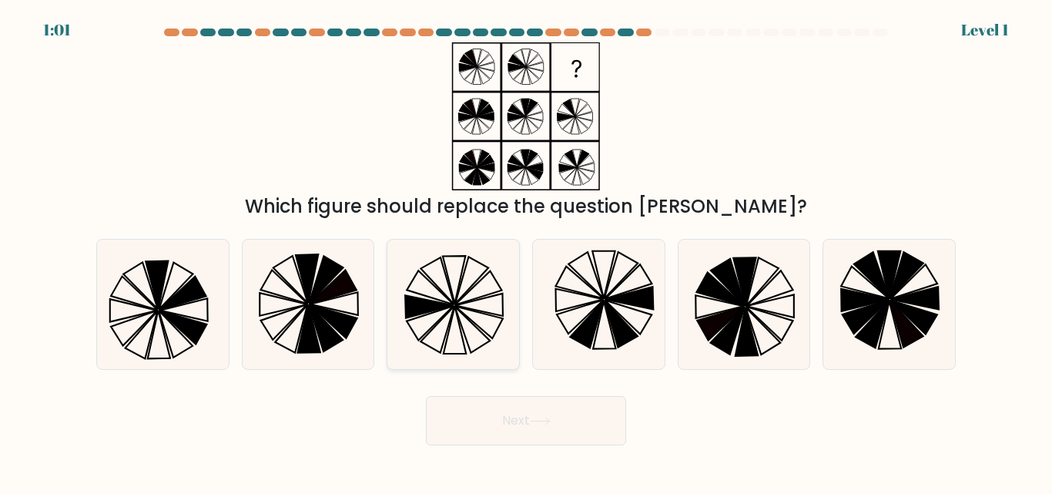
click at [466, 313] on icon at bounding box center [453, 304] width 129 height 129
click at [526, 251] on input "c." at bounding box center [526, 249] width 1 height 4
radio input "true"
click at [568, 427] on button "Next" at bounding box center [526, 420] width 200 height 49
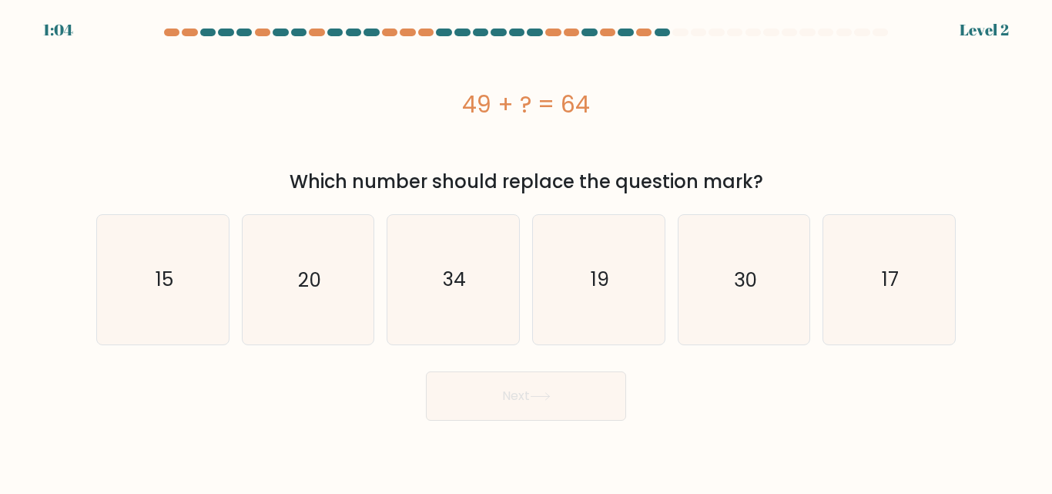
click at [781, 60] on div "49 + ? = 64" at bounding box center [525, 103] width 859 height 123
drag, startPoint x: 682, startPoint y: 405, endPoint x: 663, endPoint y: 384, distance: 28.4
click at [679, 400] on div "Next" at bounding box center [526, 391] width 878 height 57
click at [173, 286] on text "15" at bounding box center [164, 279] width 18 height 27
click at [526, 251] on input "a. 15" at bounding box center [526, 249] width 1 height 4
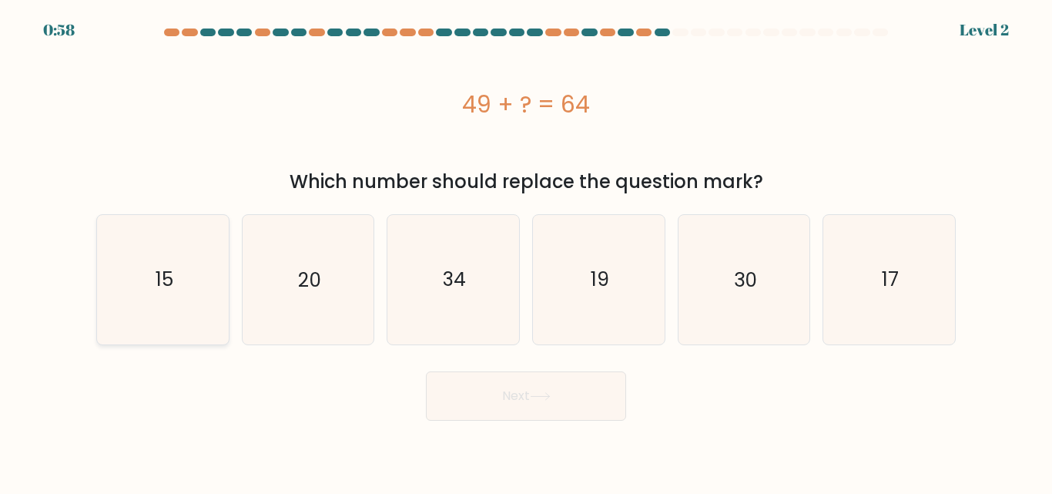
radio input "true"
click at [579, 402] on button "Next" at bounding box center [526, 395] width 200 height 49
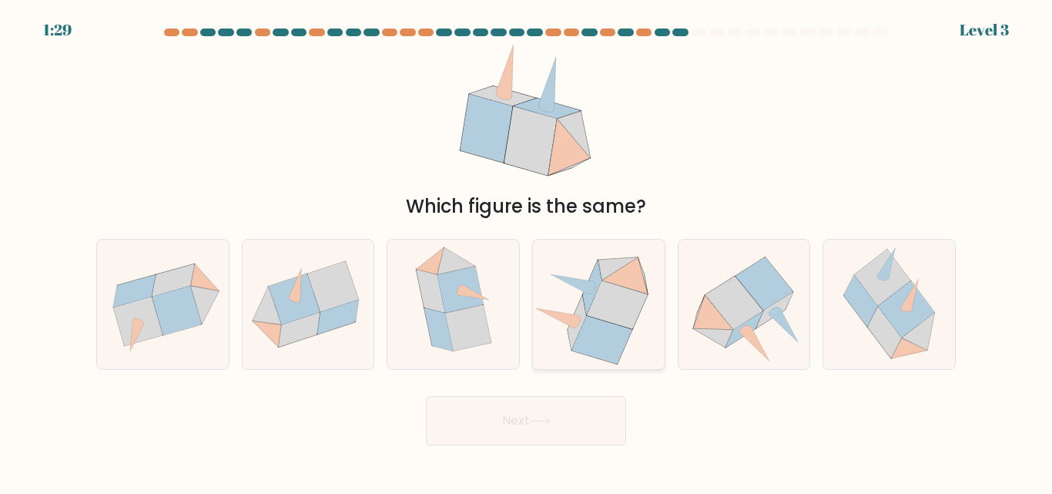
click at [620, 319] on icon at bounding box center [617, 304] width 61 height 49
click at [527, 251] on input "d." at bounding box center [526, 249] width 1 height 4
radio input "true"
click at [547, 434] on button "Next" at bounding box center [526, 420] width 200 height 49
click at [579, 413] on button "Next" at bounding box center [526, 420] width 200 height 49
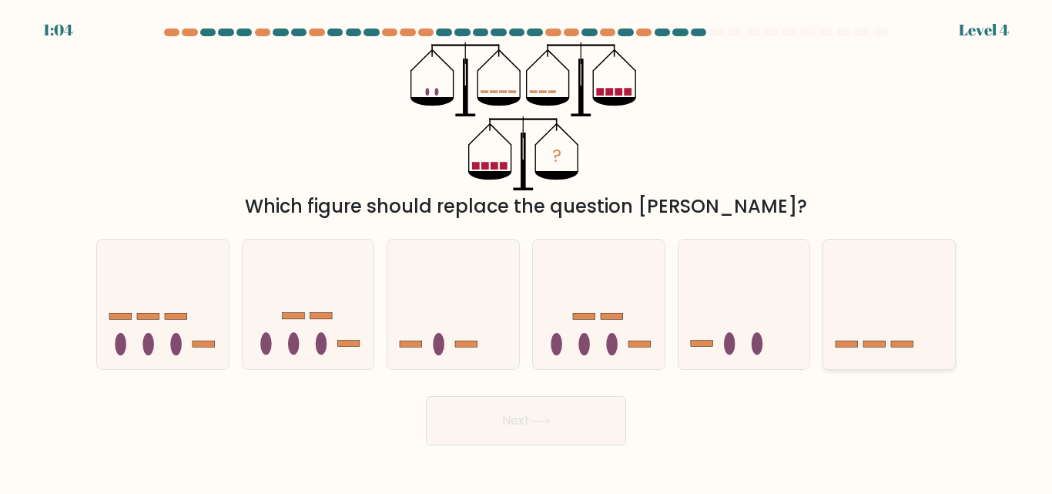
click at [883, 357] on icon at bounding box center [889, 304] width 132 height 109
click at [527, 251] on input "f." at bounding box center [526, 249] width 1 height 4
radio input "true"
click at [552, 414] on button "Next" at bounding box center [526, 420] width 200 height 49
click at [514, 434] on button "Next" at bounding box center [526, 420] width 200 height 49
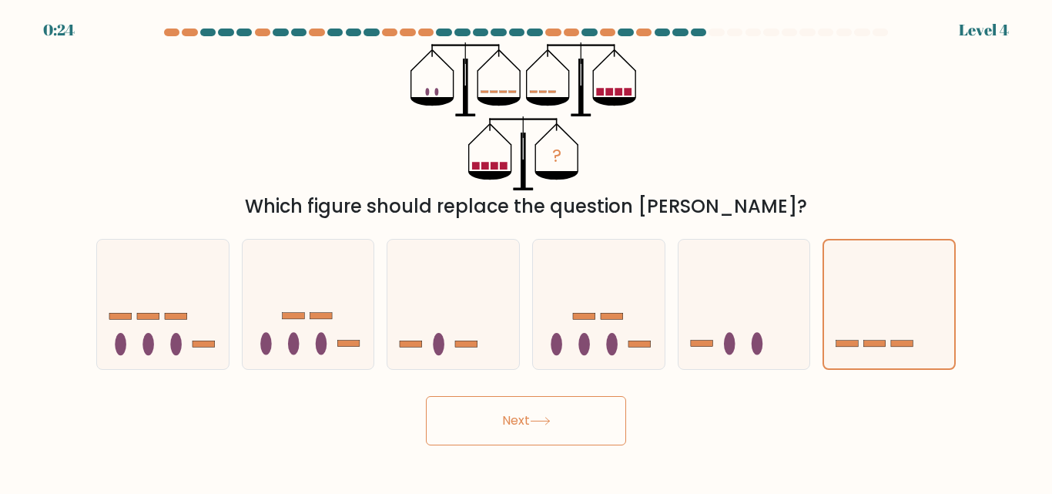
click at [514, 419] on button "Next" at bounding box center [526, 420] width 200 height 49
click at [175, 327] on icon at bounding box center [163, 304] width 132 height 109
click at [526, 251] on input "a." at bounding box center [526, 249] width 1 height 4
radio input "true"
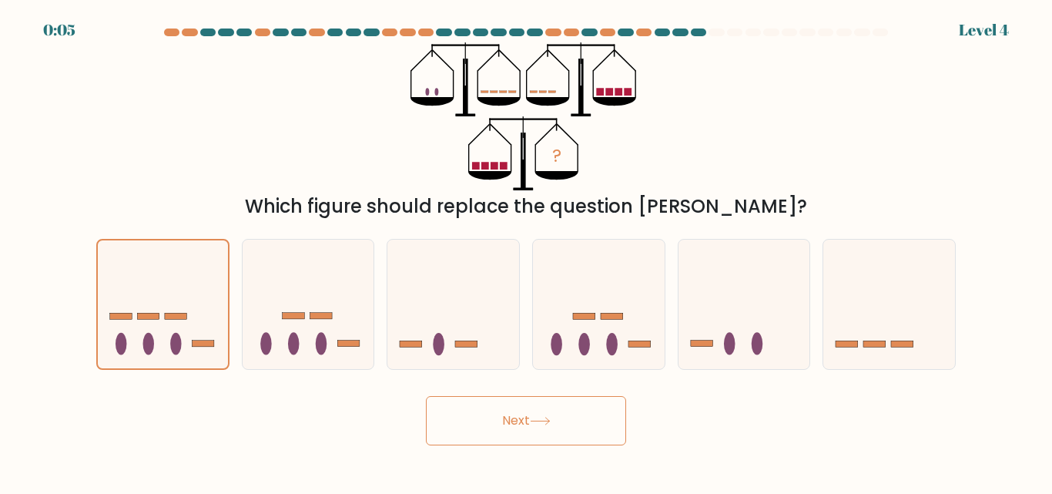
click at [441, 427] on button "Next" at bounding box center [526, 420] width 200 height 49
click at [522, 432] on button "Next" at bounding box center [526, 420] width 200 height 49
click at [520, 432] on button "Next" at bounding box center [526, 420] width 200 height 49
click at [514, 432] on button "Next" at bounding box center [526, 420] width 200 height 49
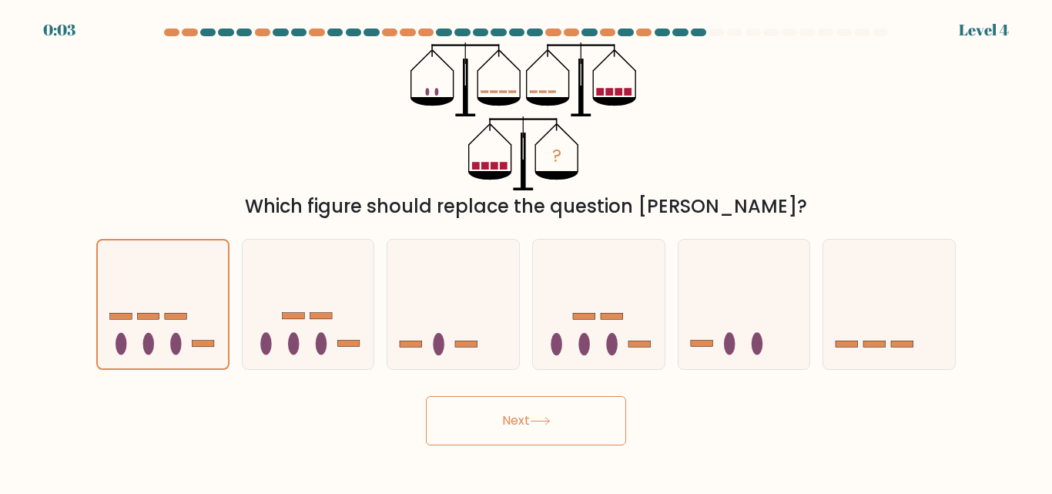
click at [509, 430] on button "Next" at bounding box center [526, 420] width 200 height 49
click at [541, 421] on icon at bounding box center [540, 421] width 21 height 8
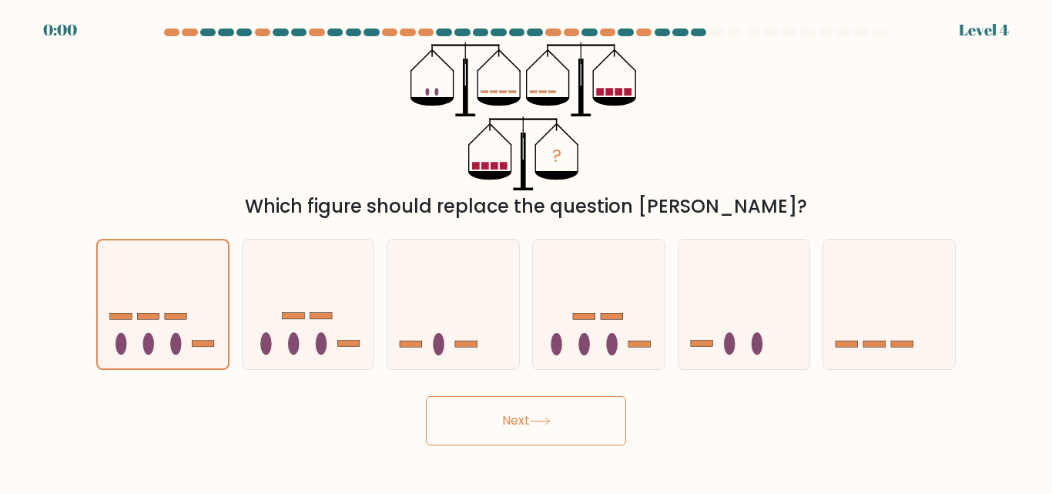
click at [541, 421] on icon at bounding box center [540, 421] width 21 height 8
click at [536, 427] on button "Next" at bounding box center [526, 420] width 200 height 49
click at [525, 429] on button "Next" at bounding box center [526, 420] width 200 height 49
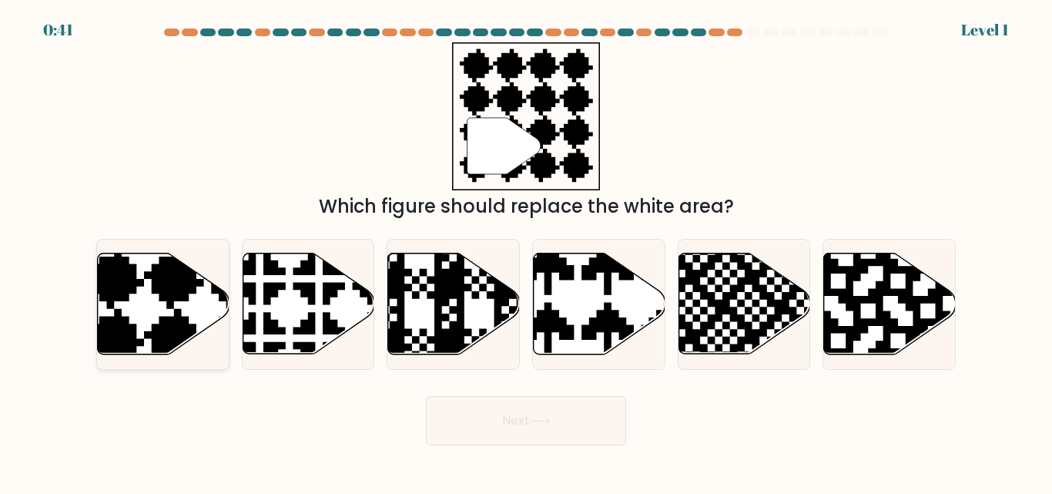
click at [159, 281] on icon at bounding box center [204, 249] width 239 height 239
click at [526, 251] on input "a." at bounding box center [526, 249] width 1 height 4
radio input "true"
click at [498, 405] on button "Next" at bounding box center [526, 420] width 200 height 49
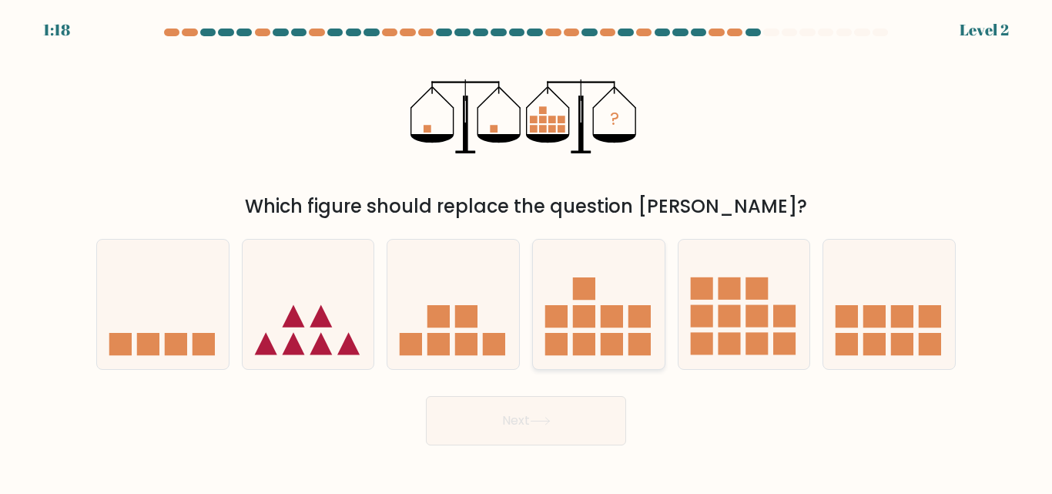
click at [592, 332] on icon at bounding box center [599, 304] width 132 height 109
click at [527, 251] on input "d." at bounding box center [526, 249] width 1 height 4
radio input "true"
click at [539, 424] on icon at bounding box center [540, 421] width 21 height 8
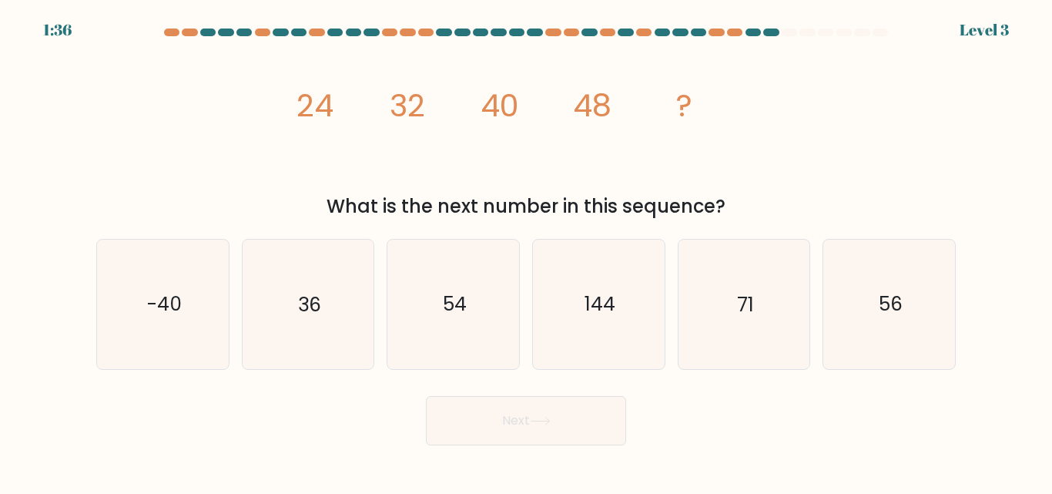
click at [609, 454] on body "1:36 Level 3" at bounding box center [526, 247] width 1052 height 494
click at [913, 297] on icon "56" at bounding box center [889, 304] width 129 height 129
click at [527, 251] on input "f. 56" at bounding box center [526, 249] width 1 height 4
radio input "true"
click at [518, 416] on button "Next" at bounding box center [526, 420] width 200 height 49
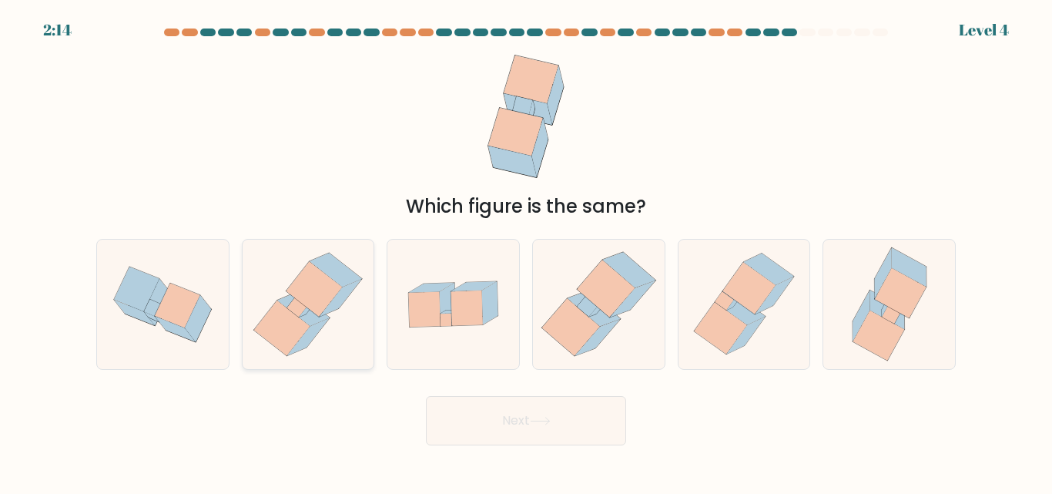
drag, startPoint x: 277, startPoint y: 308, endPoint x: 290, endPoint y: 306, distance: 13.3
click at [283, 308] on icon at bounding box center [281, 327] width 55 height 55
click at [526, 251] on input "b." at bounding box center [526, 249] width 1 height 4
radio input "true"
click at [595, 335] on icon at bounding box center [599, 304] width 126 height 129
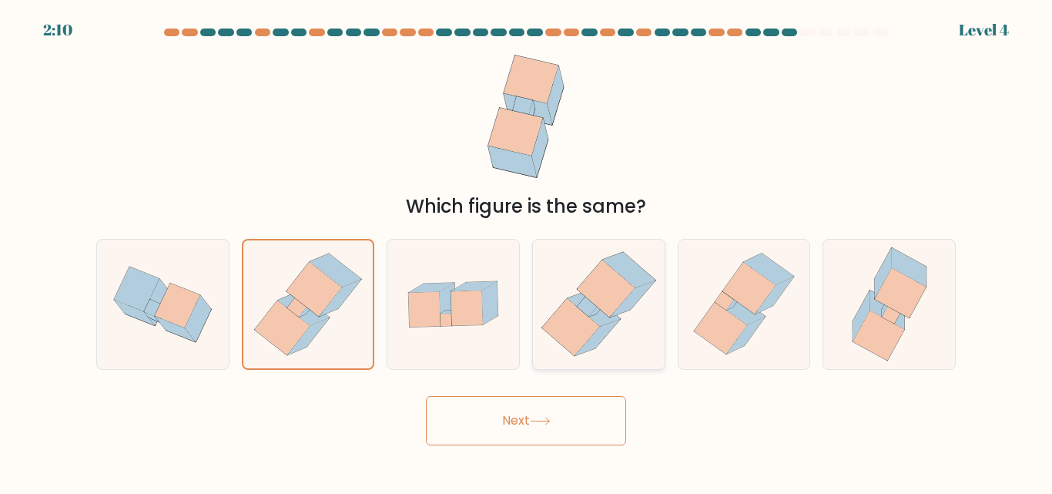
click at [527, 251] on input "d." at bounding box center [526, 249] width 1 height 4
radio input "true"
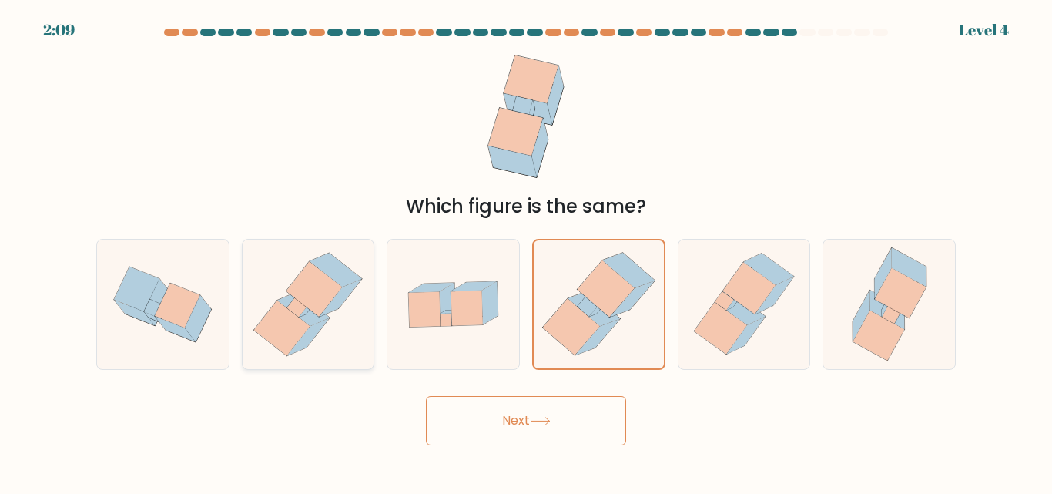
click at [286, 297] on icon at bounding box center [304, 309] width 52 height 34
click at [526, 251] on input "b." at bounding box center [526, 249] width 1 height 4
radio input "true"
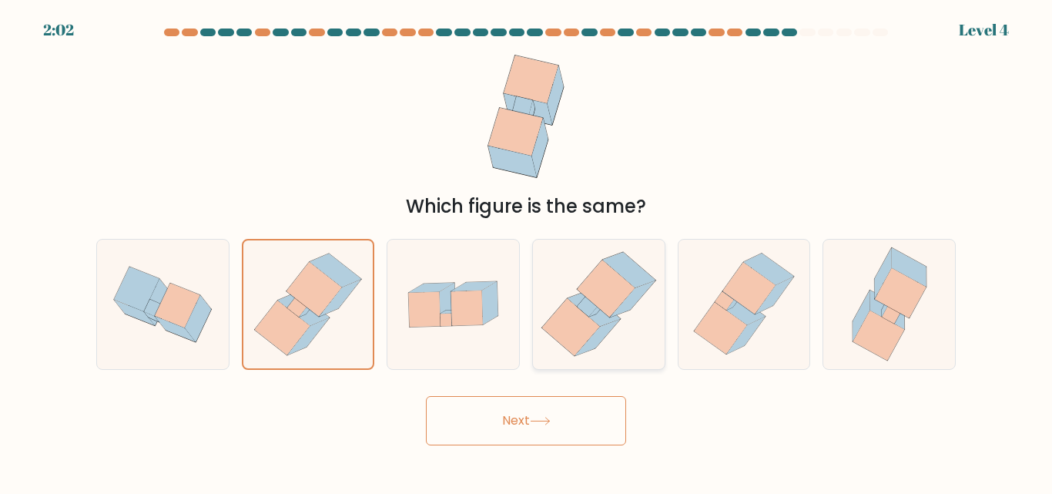
click at [590, 327] on icon at bounding box center [570, 327] width 58 height 57
click at [527, 251] on input "d." at bounding box center [526, 249] width 1 height 4
radio input "true"
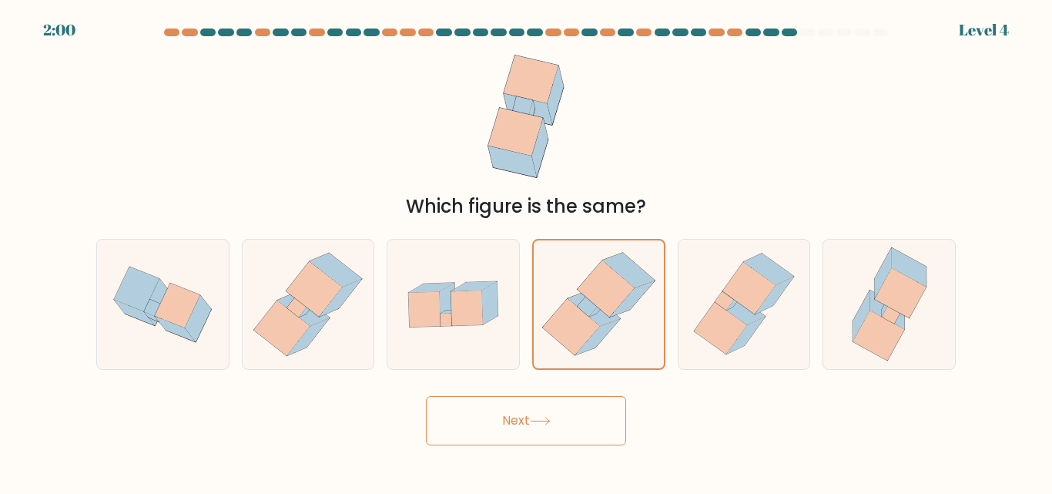
click at [550, 421] on icon at bounding box center [540, 421] width 21 height 8
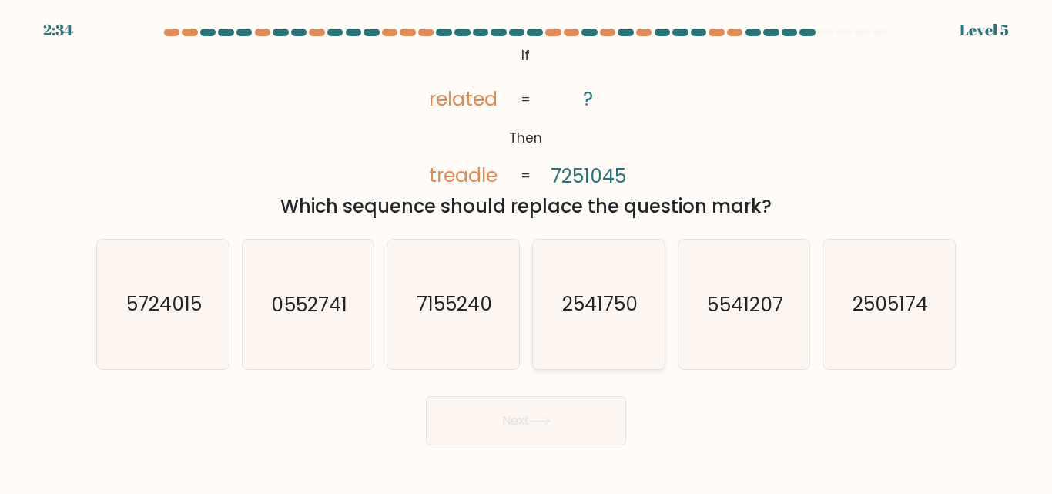
click at [622, 306] on text "2541750" at bounding box center [599, 304] width 75 height 27
click at [527, 251] on input "d. 2541750" at bounding box center [526, 249] width 1 height 4
radio input "true"
click at [547, 417] on icon at bounding box center [540, 421] width 21 height 8
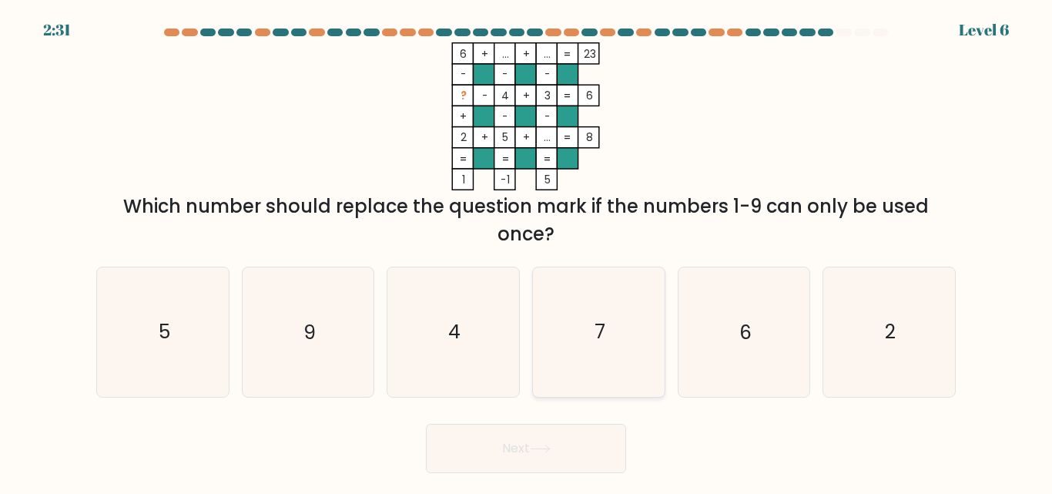
click at [609, 330] on icon "7" at bounding box center [598, 331] width 129 height 129
click at [527, 251] on input "d. 7" at bounding box center [526, 249] width 1 height 4
radio input "true"
click at [509, 467] on button "Next" at bounding box center [526, 448] width 200 height 49
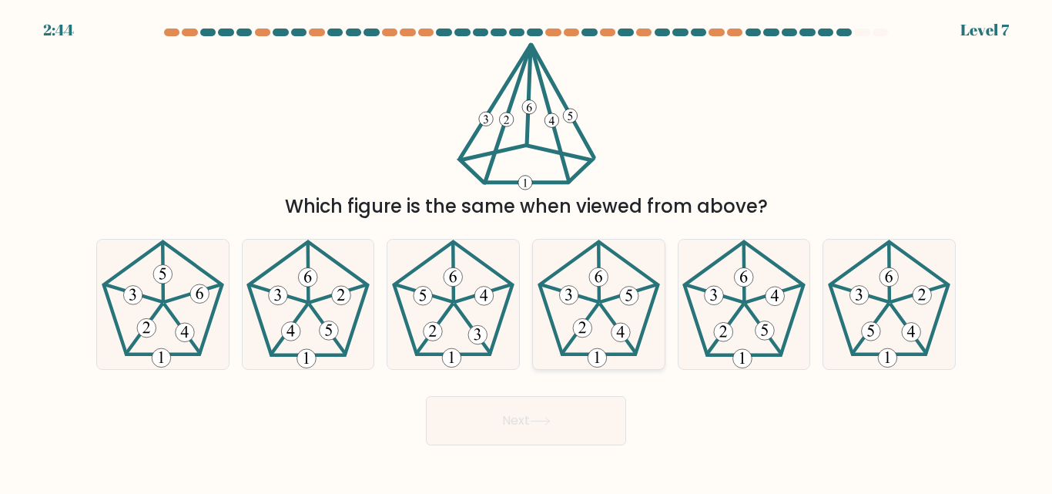
click at [585, 324] on icon at bounding box center [582, 328] width 8 height 12
click at [527, 251] on input "d." at bounding box center [526, 249] width 1 height 4
radio input "true"
click at [525, 408] on button "Next" at bounding box center [526, 420] width 200 height 49
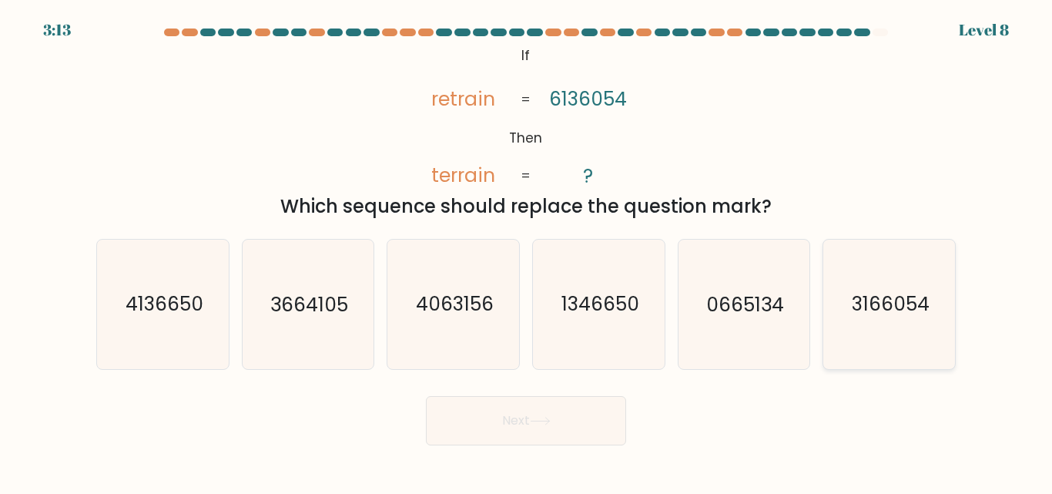
click at [883, 297] on text "3166054" at bounding box center [891, 304] width 78 height 27
click at [527, 251] on input "f. 3166054" at bounding box center [526, 249] width 1 height 4
radio input "true"
click at [549, 408] on button "Next" at bounding box center [526, 420] width 200 height 49
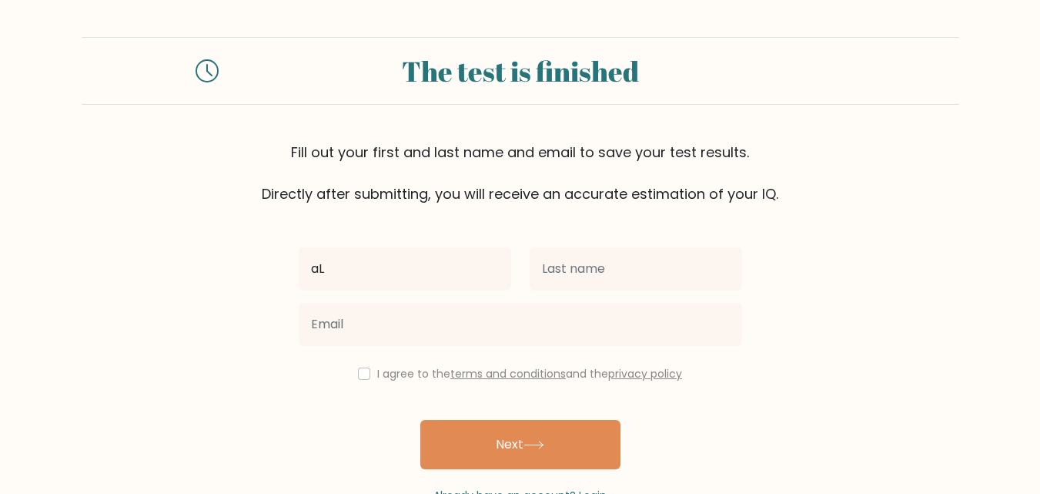
type input "a"
type input "[PERSON_NAME]"
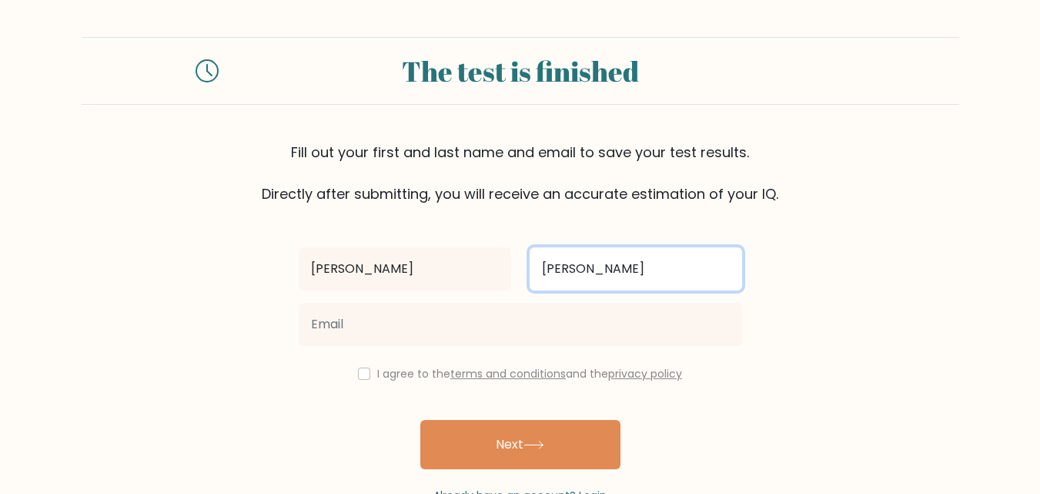
type input "[PERSON_NAME]"
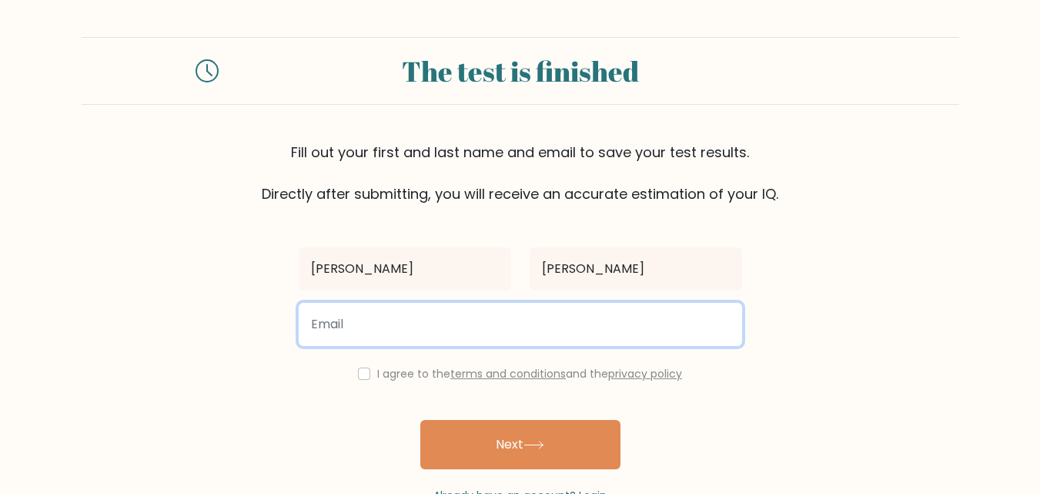
drag, startPoint x: 377, startPoint y: 327, endPoint x: 380, endPoint y: 337, distance: 10.5
click at [377, 327] on input "email" at bounding box center [521, 324] width 444 height 43
type input "appleviceralsoriano@gmail.com"
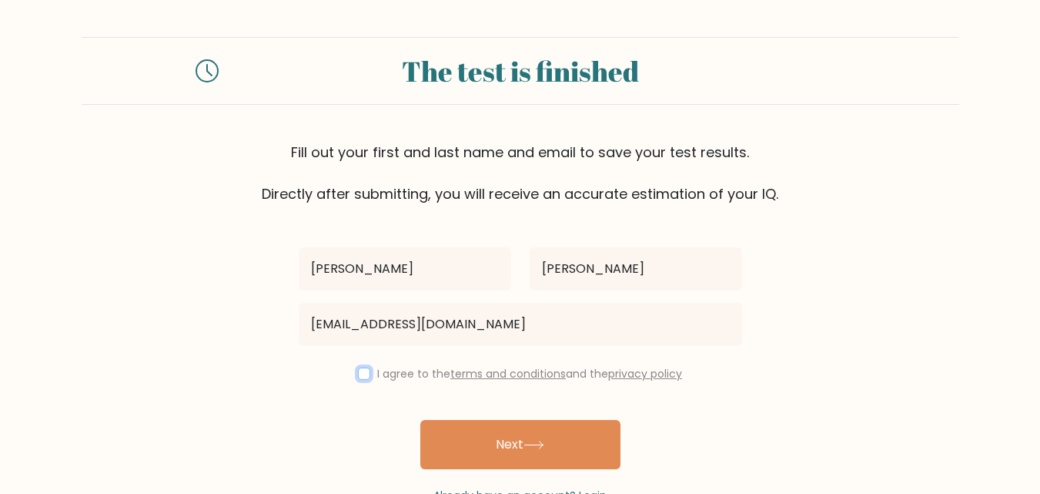
click at [358, 378] on input "checkbox" at bounding box center [364, 373] width 12 height 12
checkbox input "true"
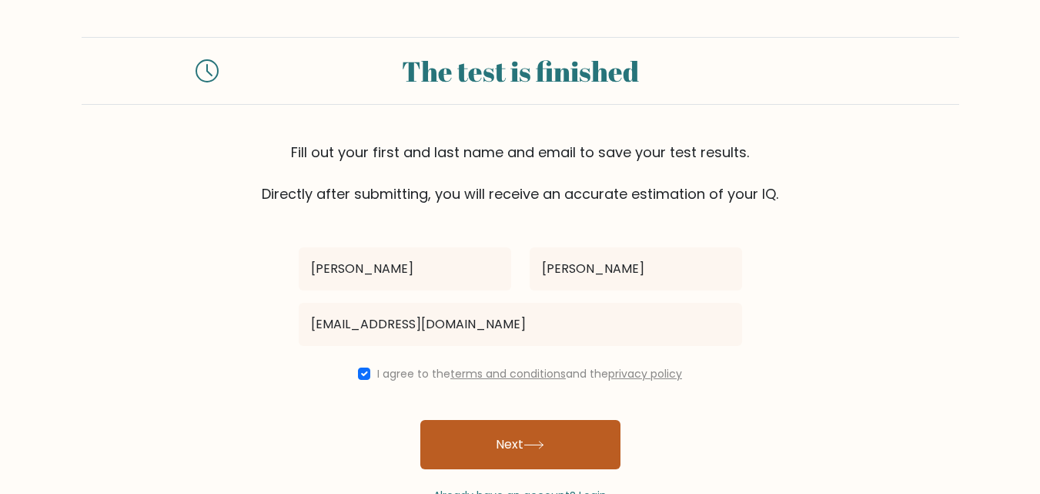
click at [463, 445] on button "Next" at bounding box center [520, 444] width 200 height 49
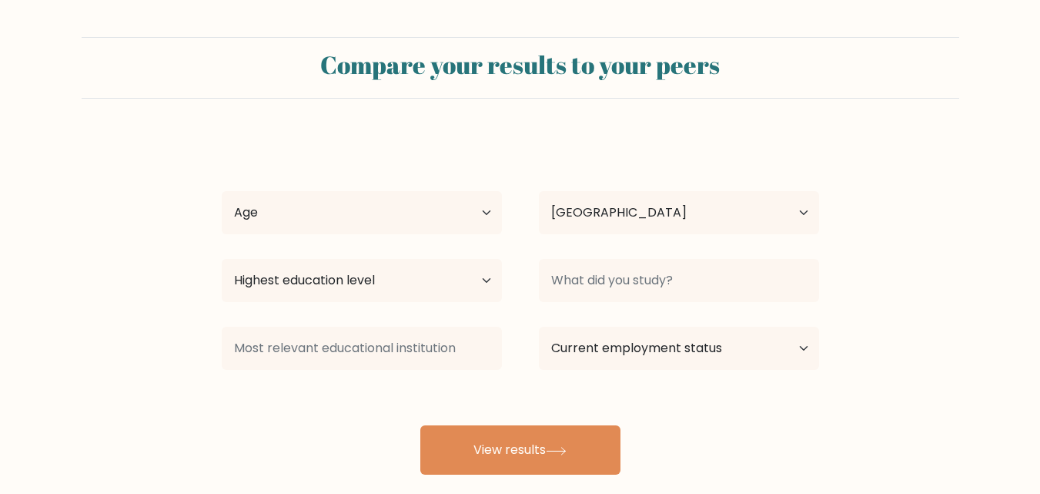
select select "PH"
click at [480, 206] on select "Age Under [DEMOGRAPHIC_DATA] [DEMOGRAPHIC_DATA] [DEMOGRAPHIC_DATA] [DEMOGRAPHIC…" at bounding box center [362, 212] width 280 height 43
select select "25_34"
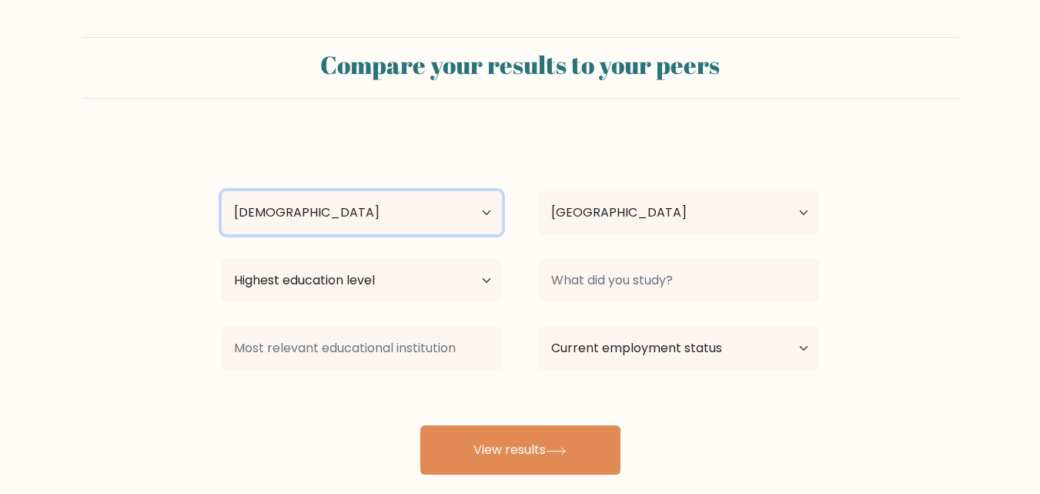
click at [222, 191] on select "Age Under [DEMOGRAPHIC_DATA] [DEMOGRAPHIC_DATA] [DEMOGRAPHIC_DATA] [DEMOGRAPHIC…" at bounding box center [362, 212] width 280 height 43
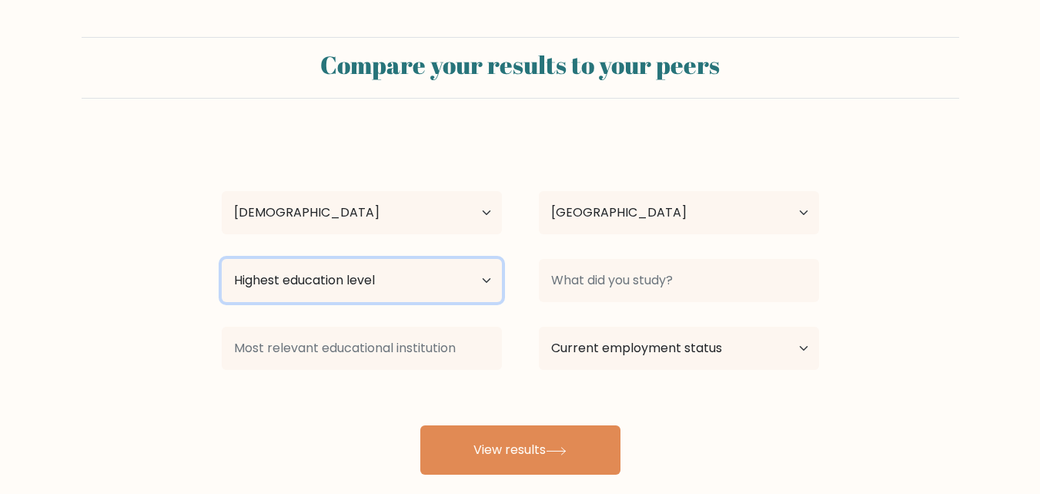
click at [388, 278] on select "Highest education level No schooling Primary Lower Secondary Upper Secondary Oc…" at bounding box center [362, 280] width 280 height 43
select select "bachelors_degree"
click at [222, 259] on select "Highest education level No schooling Primary Lower Secondary Upper Secondary Oc…" at bounding box center [362, 280] width 280 height 43
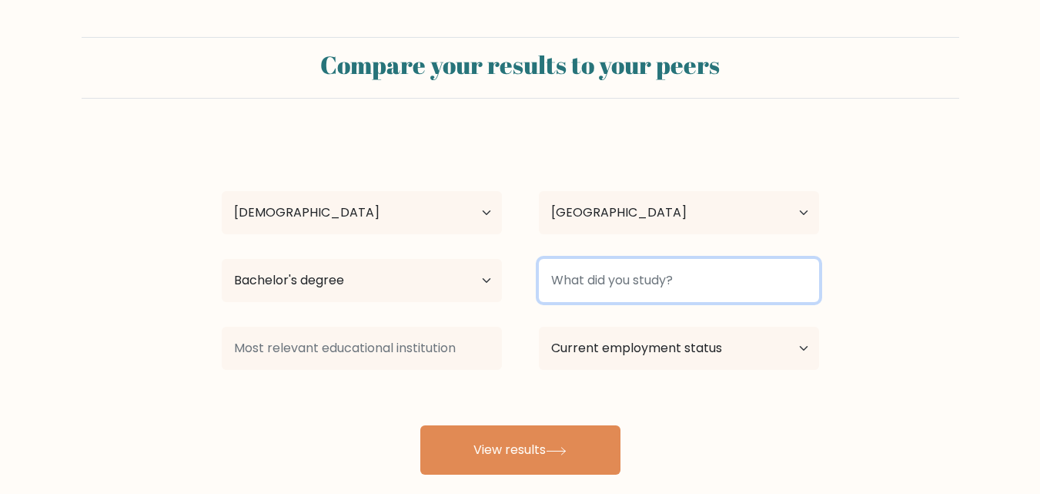
click at [614, 276] on input at bounding box center [679, 280] width 280 height 43
type input "hrm"
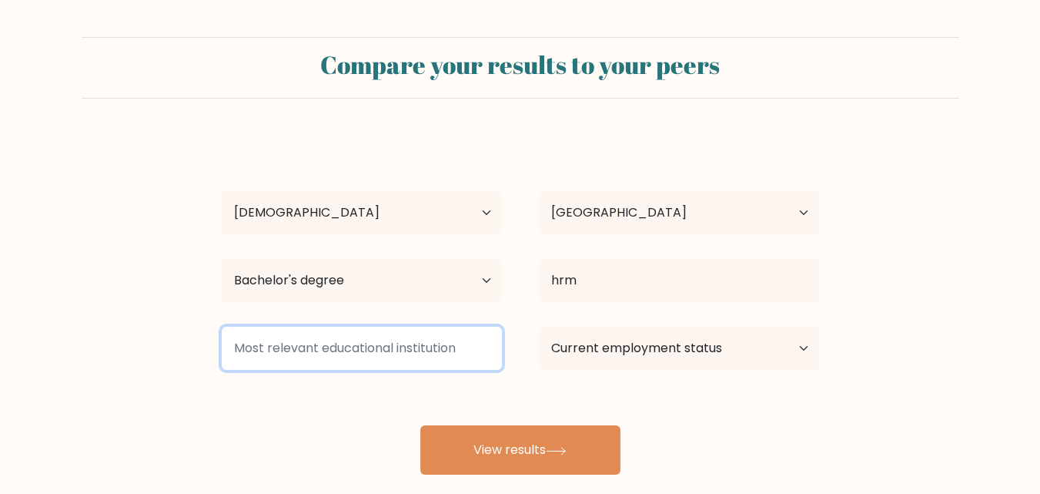
click at [390, 357] on input at bounding box center [362, 348] width 280 height 43
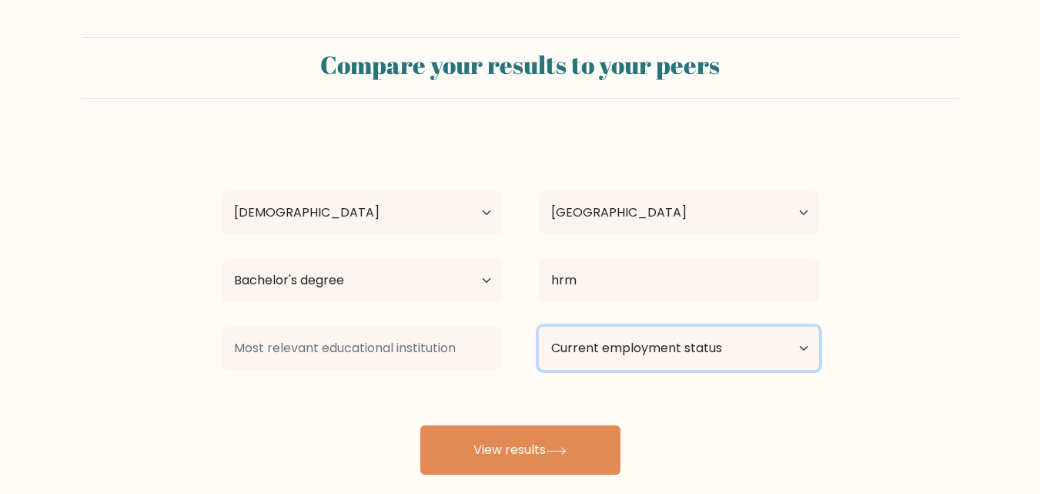
drag, startPoint x: 649, startPoint y: 333, endPoint x: 647, endPoint y: 343, distance: 10.3
click at [649, 333] on select "Current employment status Employed Student Retired Other / prefer not to answer" at bounding box center [679, 348] width 280 height 43
select select "other"
click at [539, 327] on select "Current employment status Employed Student Retired Other / prefer not to answer" at bounding box center [679, 348] width 280 height 43
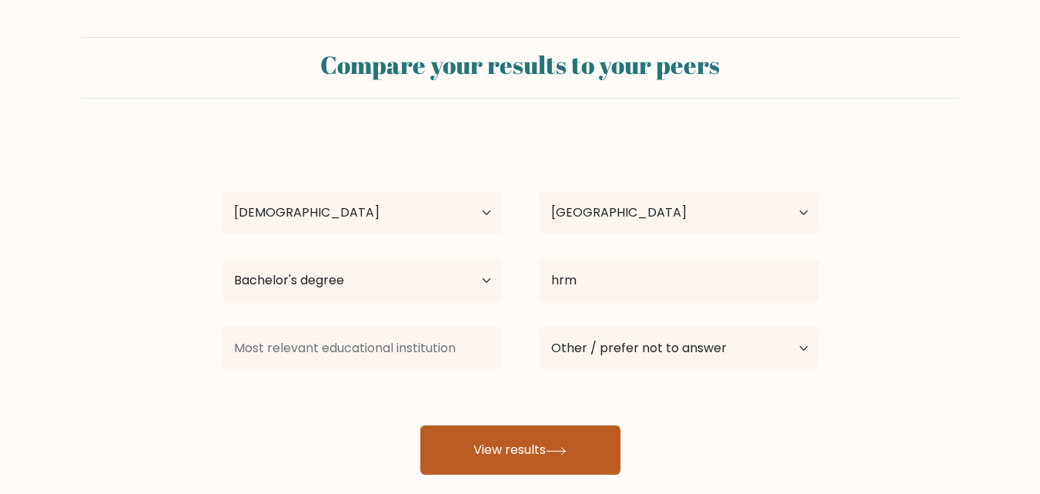
click at [539, 464] on button "View results" at bounding box center [520, 449] width 200 height 49
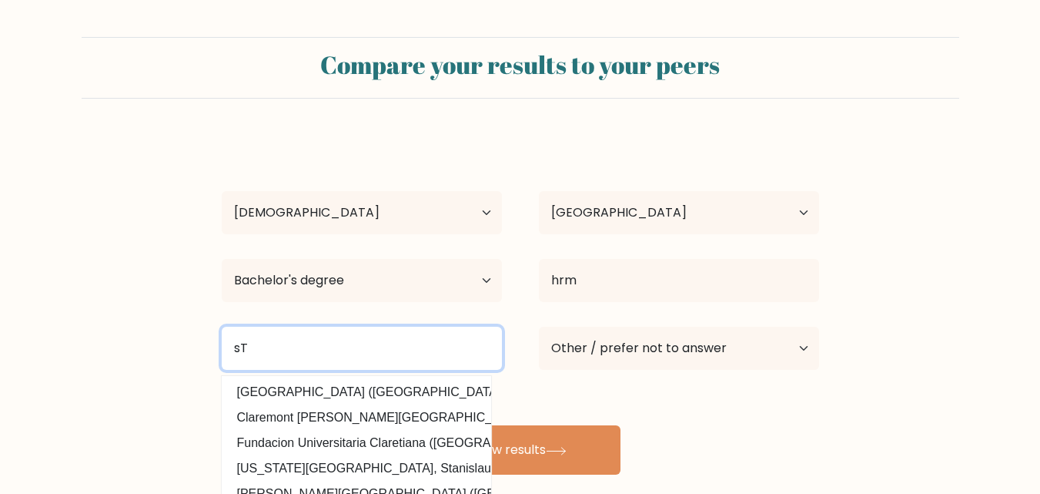
type input "s"
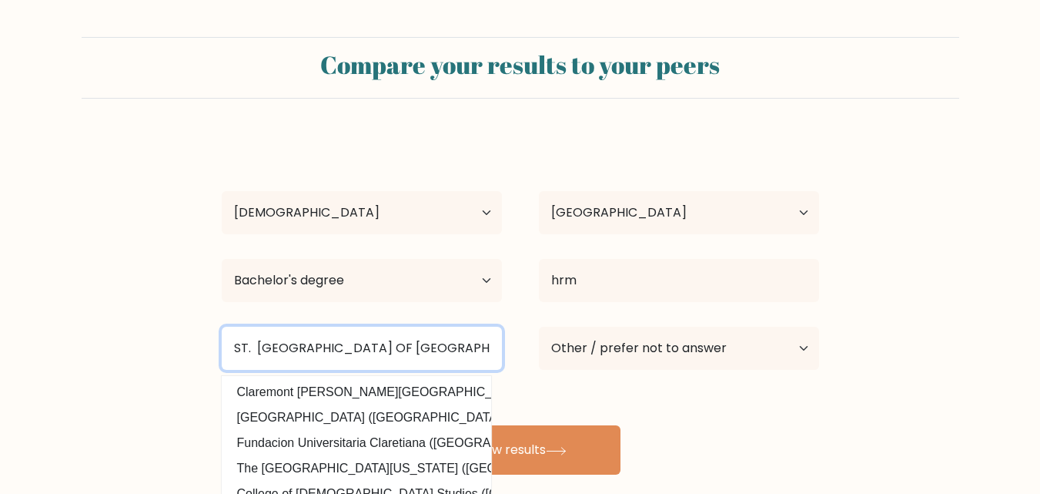
type input "ST. CLARE COLLEGE OF CALOOCAN"
click at [420, 425] on button "View results" at bounding box center [520, 449] width 200 height 49
